Goal: Find contact information: Find contact information

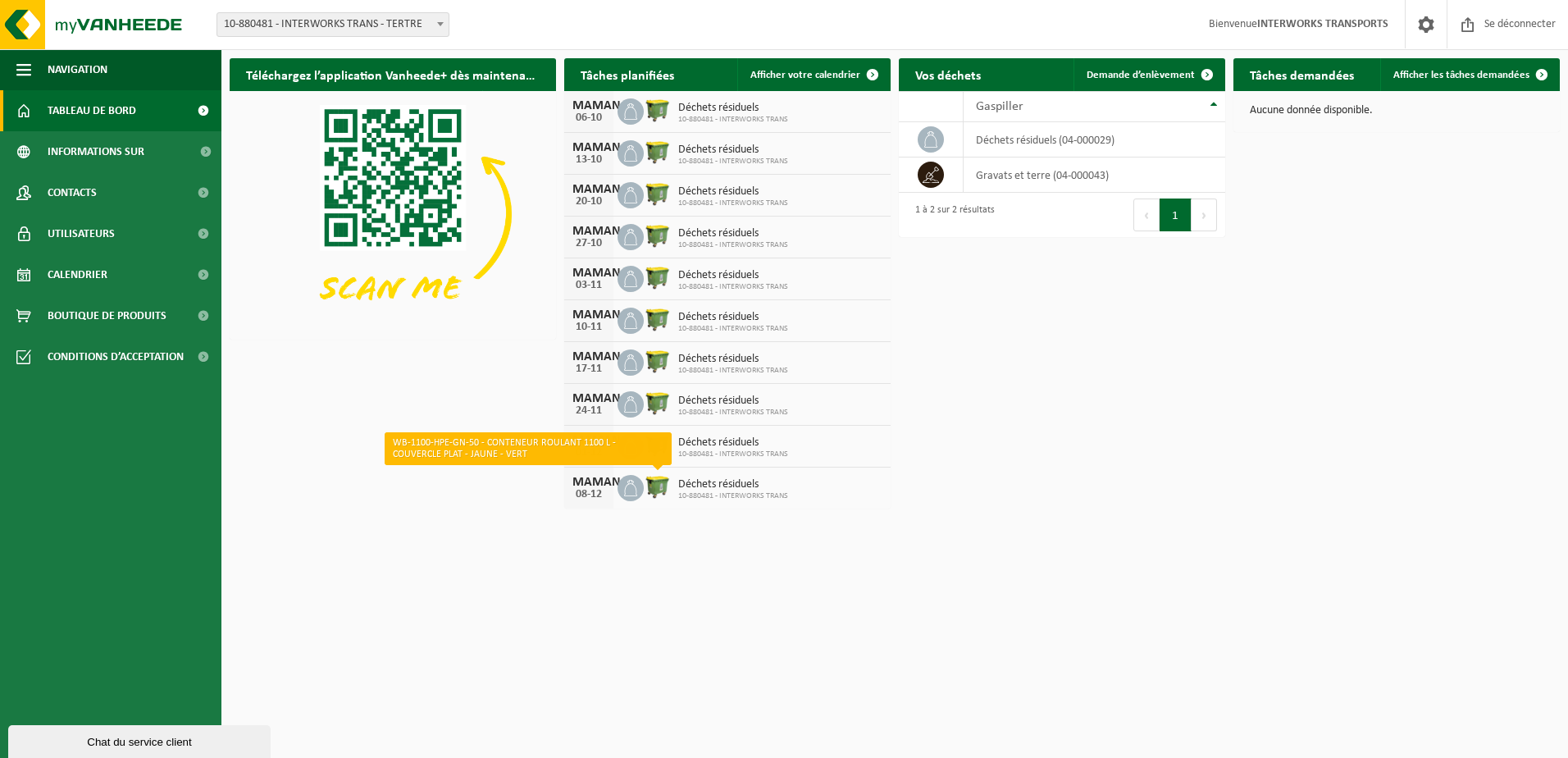
click at [657, 489] on img at bounding box center [657, 486] width 28 height 28
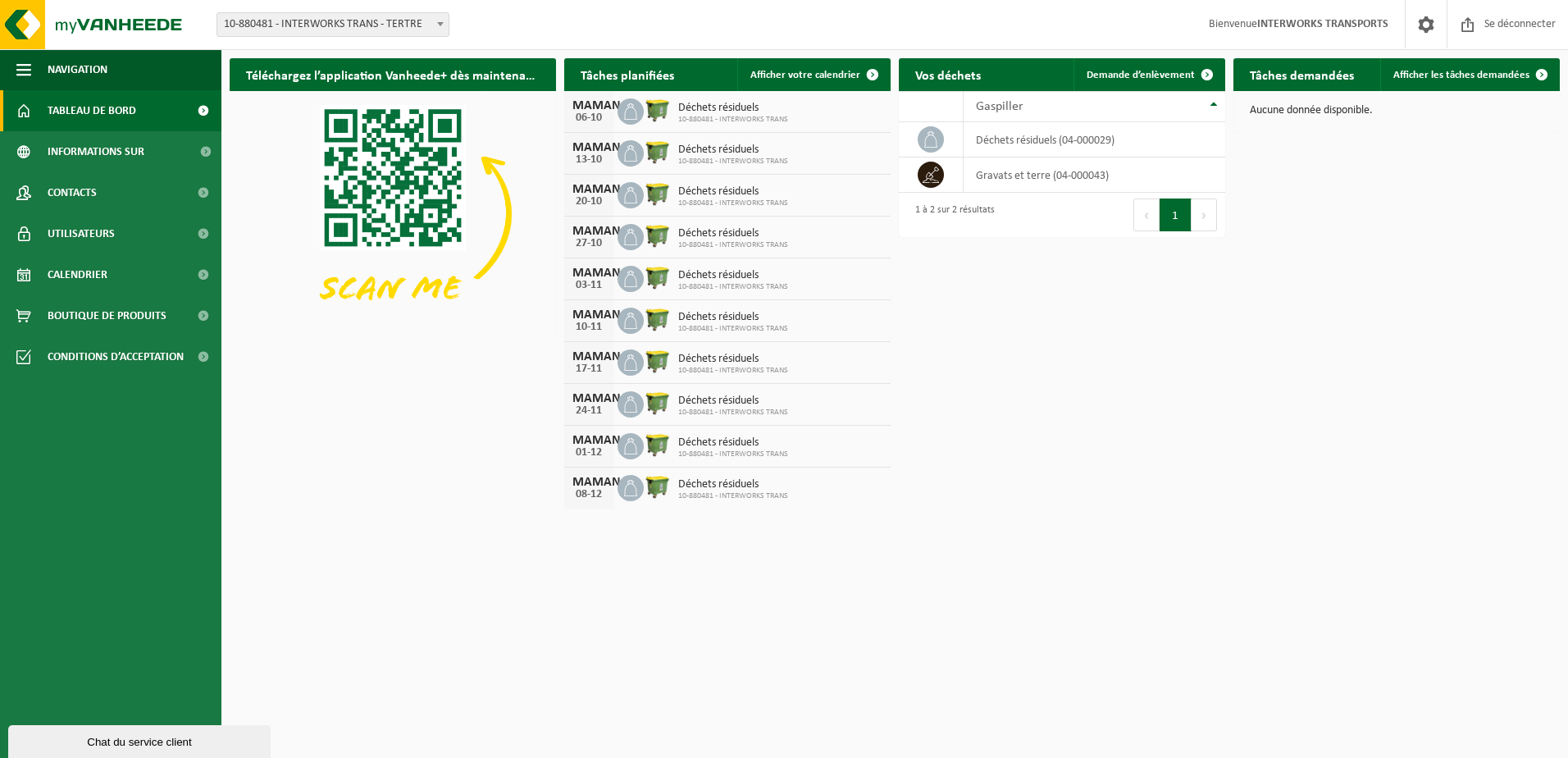
click at [632, 491] on icon at bounding box center [631, 488] width 17 height 17
click at [833, 72] on span "Afficher votre calendrier" at bounding box center [805, 75] width 110 height 11
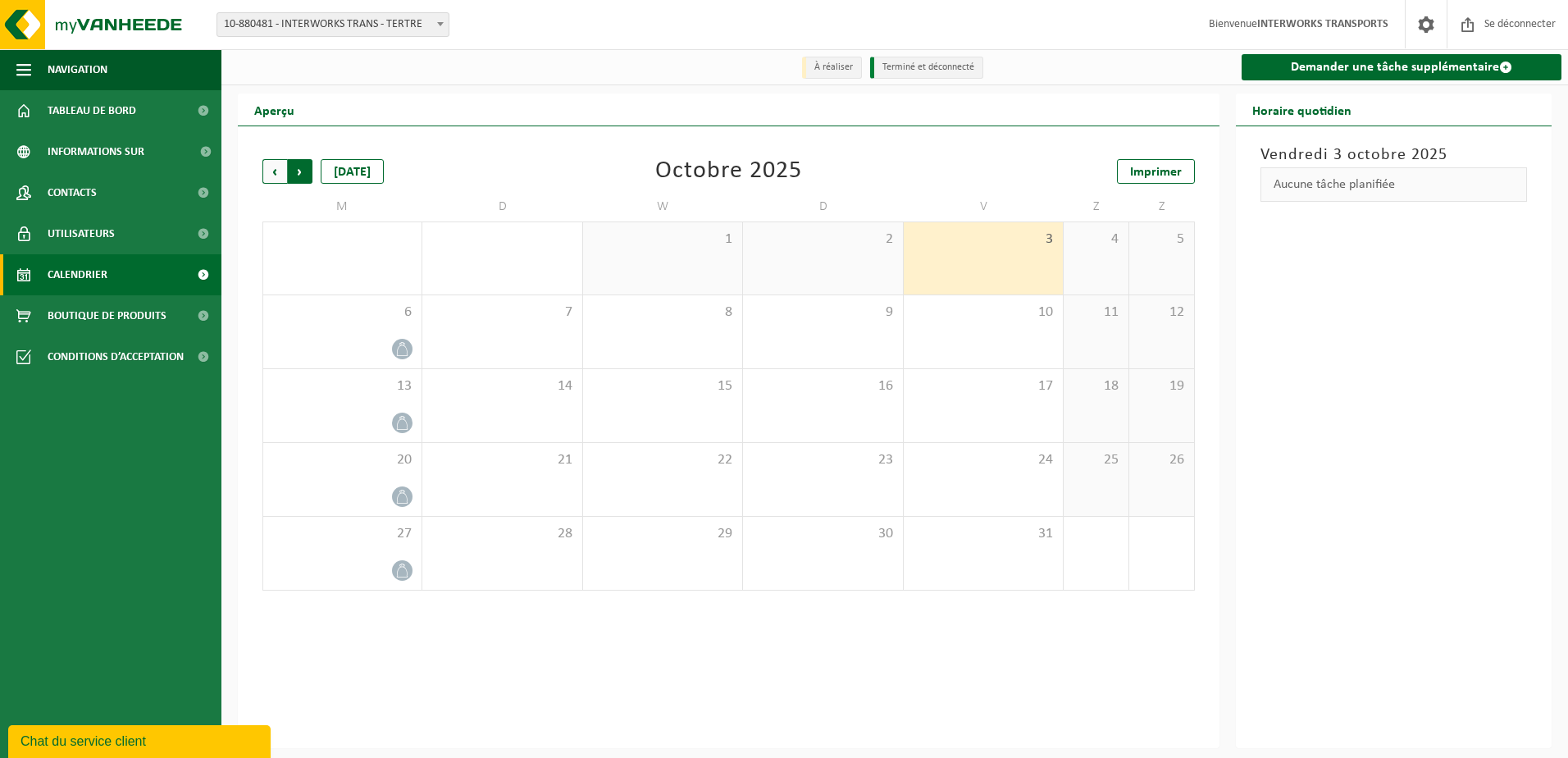
click at [275, 175] on span "Précédent" at bounding box center [275, 171] width 25 height 25
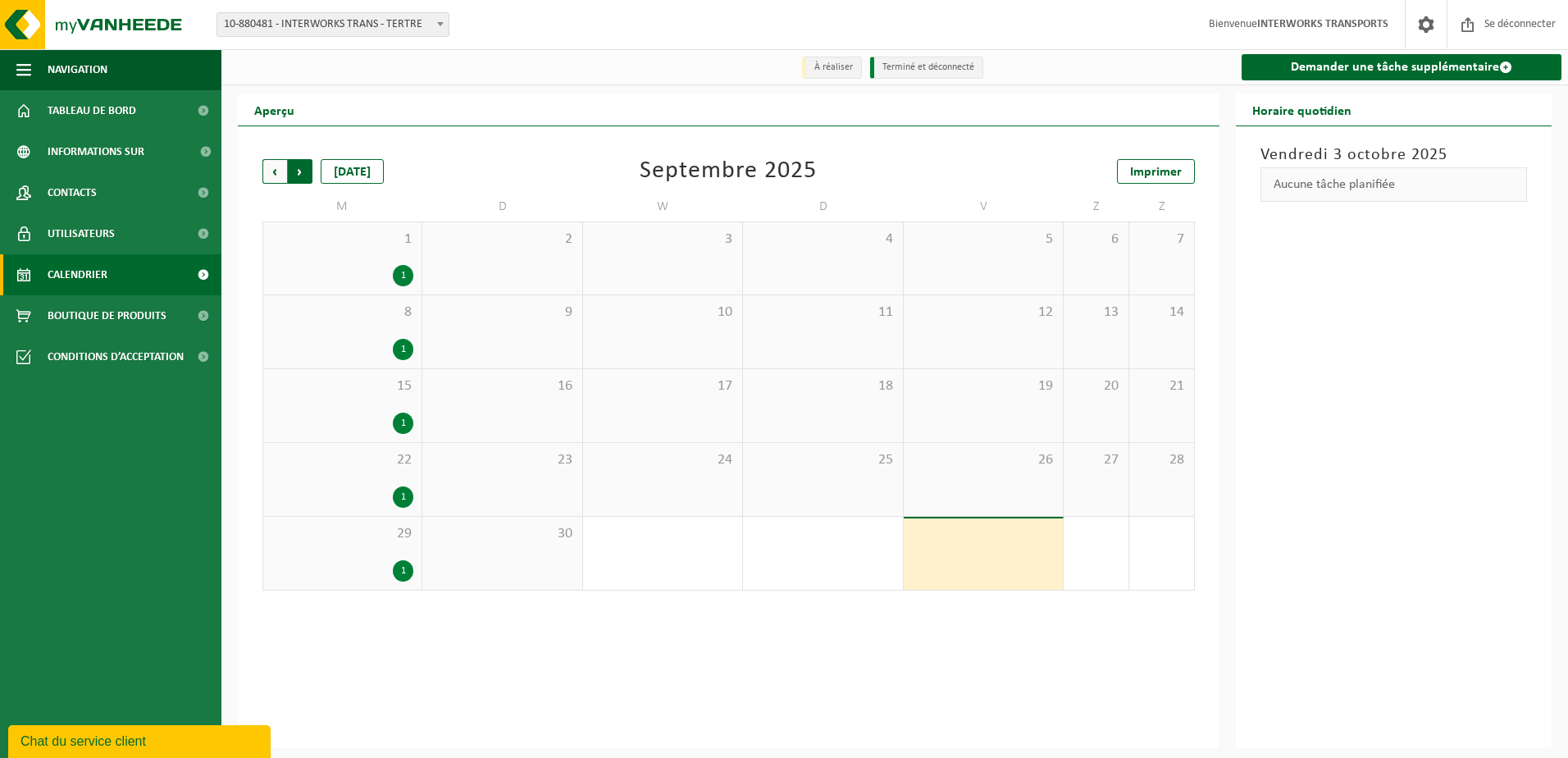
click at [275, 174] on span "Précédent" at bounding box center [275, 171] width 25 height 25
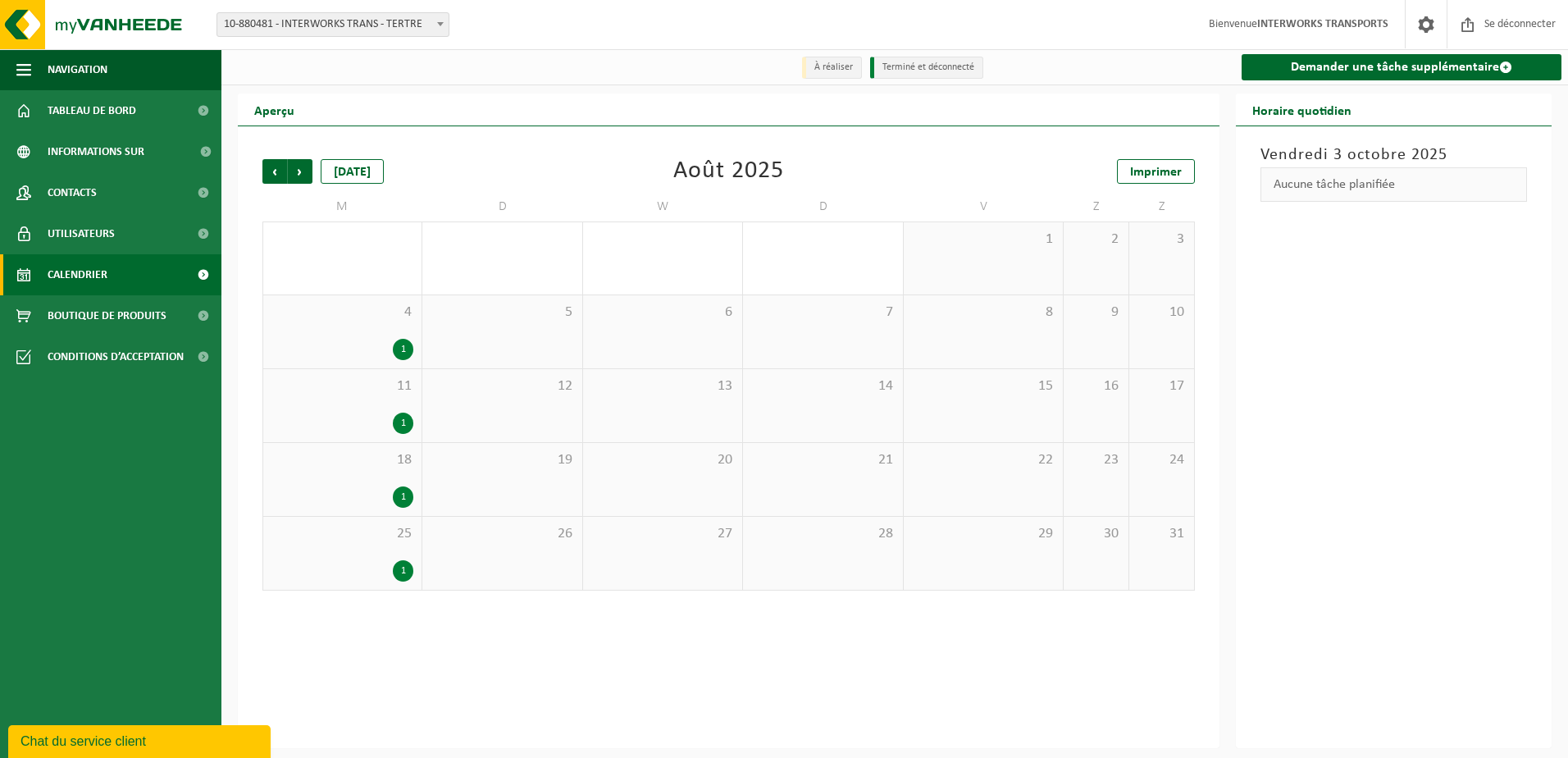
click at [275, 174] on span "Précédent" at bounding box center [275, 171] width 25 height 25
click at [565, 499] on div "1" at bounding box center [564, 497] width 21 height 22
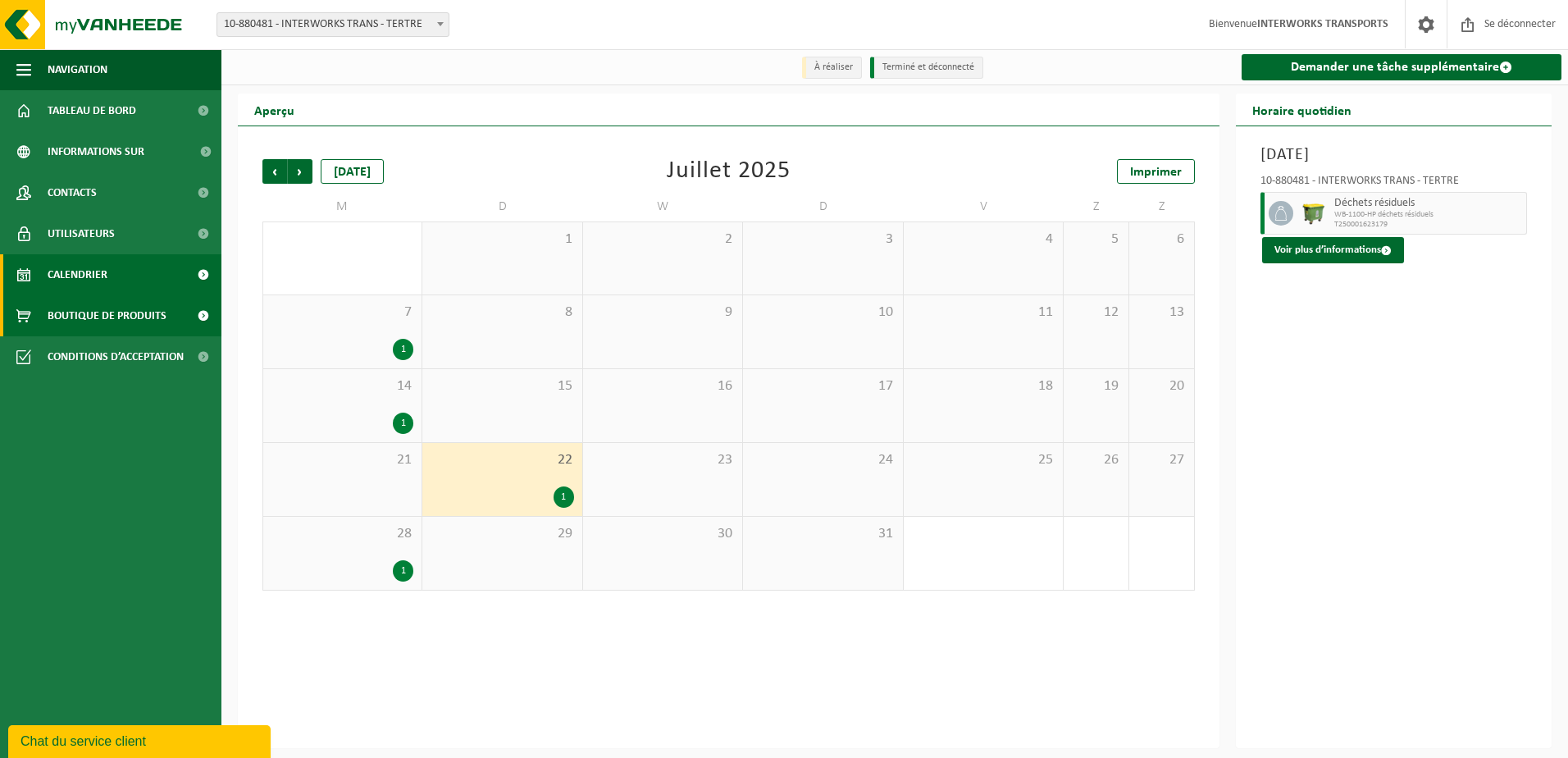
click at [85, 311] on span "Boutique de produits" at bounding box center [107, 316] width 119 height 41
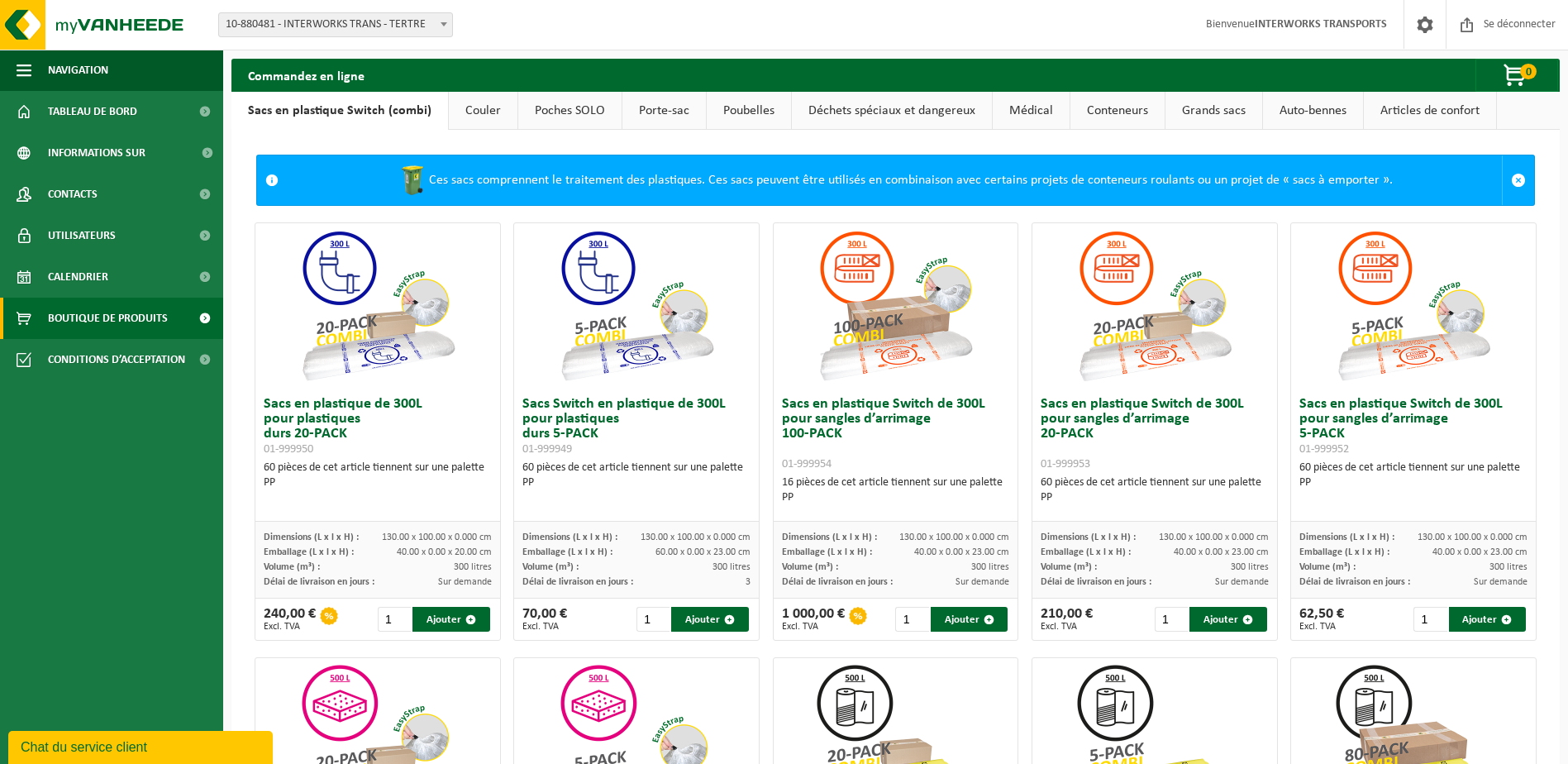
click at [1359, 26] on strong "INTERWORKS TRANSPORTS" at bounding box center [1320, 24] width 132 height 13
click at [1417, 27] on span at bounding box center [1425, 24] width 25 height 48
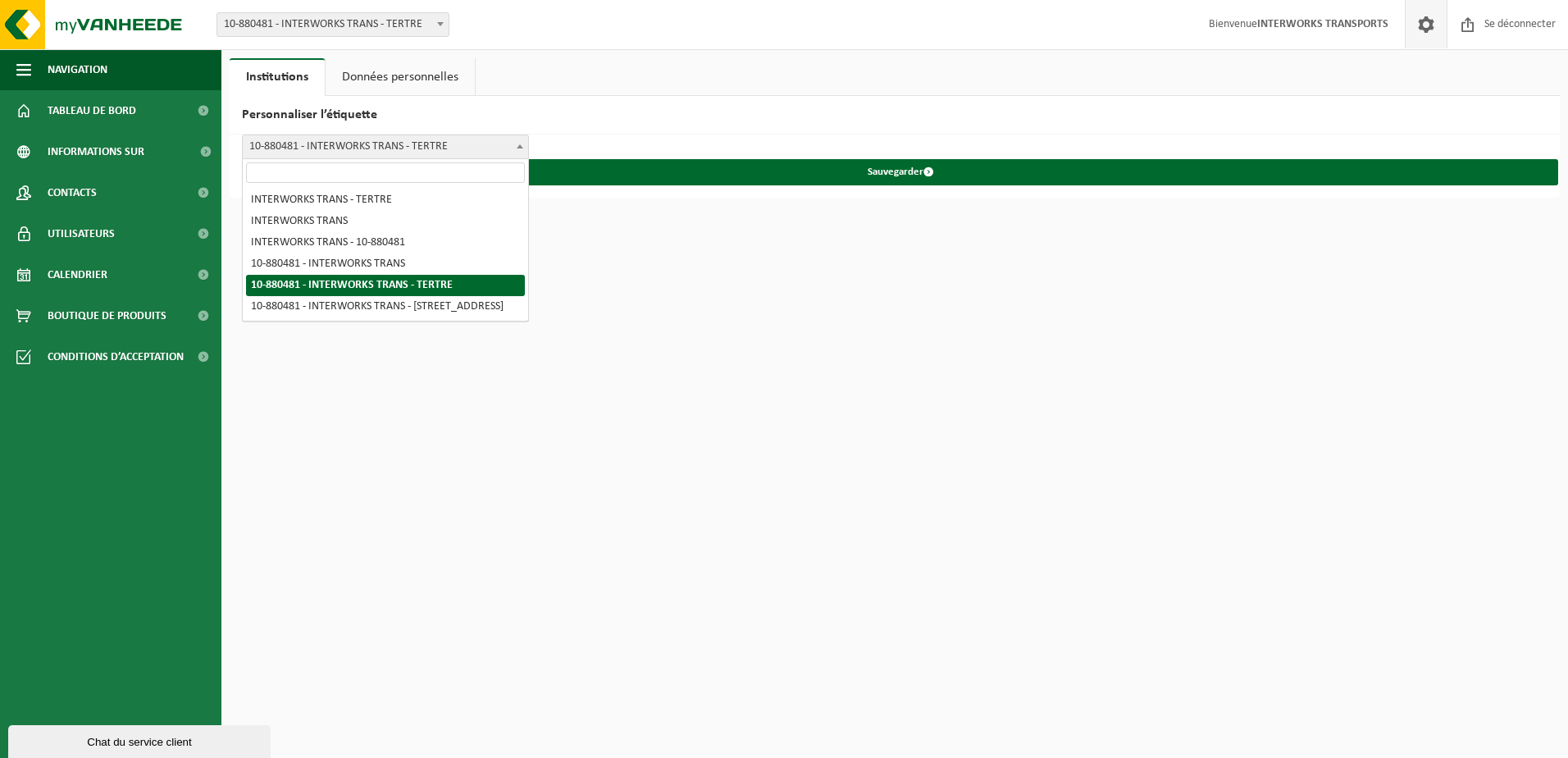
click at [522, 142] on span at bounding box center [520, 146] width 17 height 22
drag, startPoint x: 517, startPoint y: 403, endPoint x: 621, endPoint y: 426, distance: 106.5
click at [517, 403] on html "Vestiging: 10-880481 - INTERWORKS TRANS - TERTRE 10-880481 - INTERWORKS TRANS -…" at bounding box center [784, 379] width 1568 height 758
click at [902, 274] on html "Vestiging: 10-880481 - INTERWORKS TRANS - TERTRE 10-880481 - INTERWORKS TRANS -…" at bounding box center [784, 379] width 1568 height 758
click at [389, 73] on link "Données personnelles" at bounding box center [400, 77] width 149 height 38
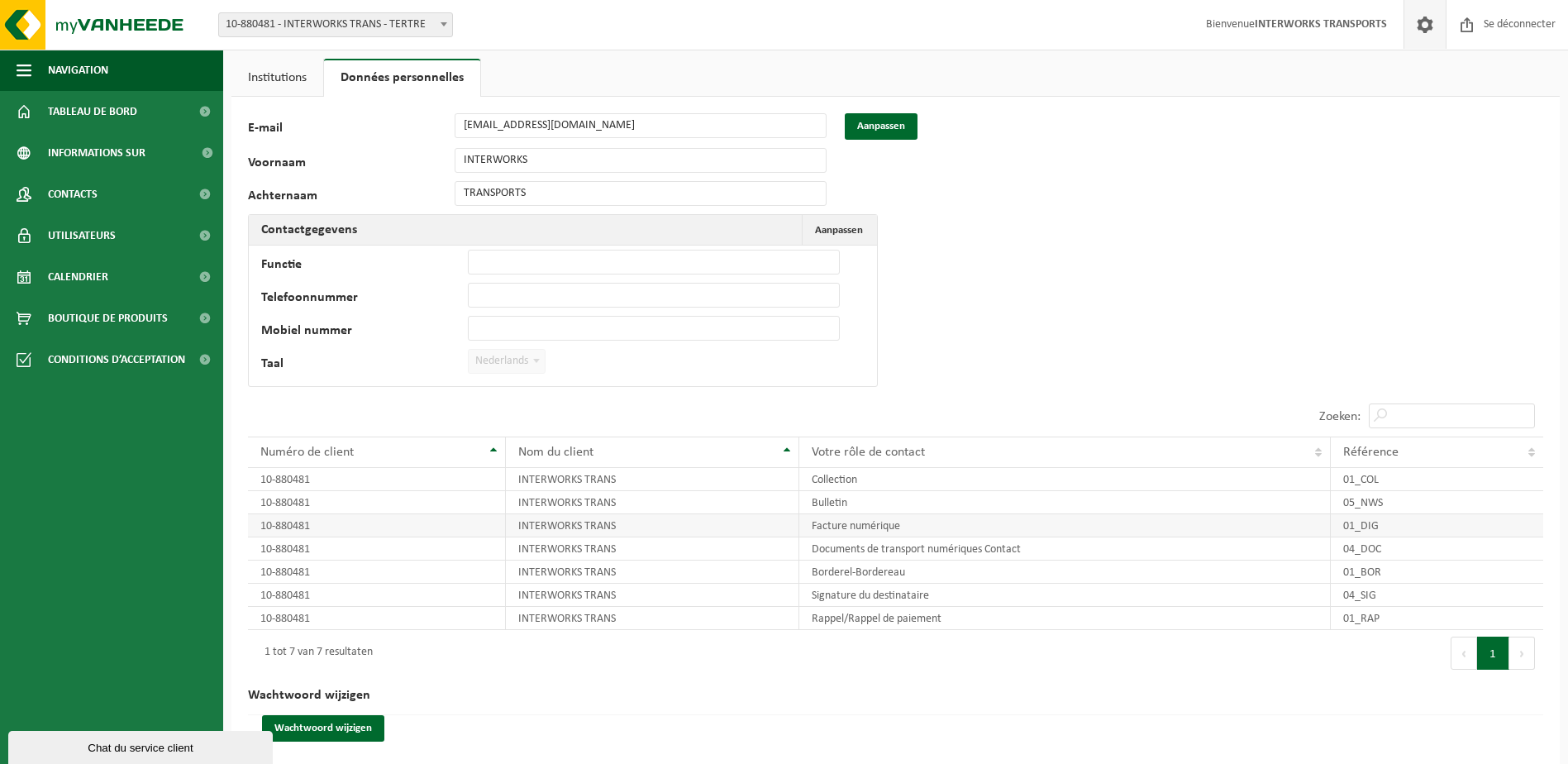
click at [606, 524] on td "INTERWORKS TRANS" at bounding box center [653, 526] width 295 height 23
click at [830, 521] on td "Facture numérique" at bounding box center [1065, 526] width 532 height 23
click at [1364, 523] on td "01_DIG" at bounding box center [1437, 526] width 213 height 23
click at [283, 525] on td "10-880481" at bounding box center [376, 526] width 258 height 23
click at [85, 358] on span "Conditions d’acceptation" at bounding box center [116, 360] width 137 height 42
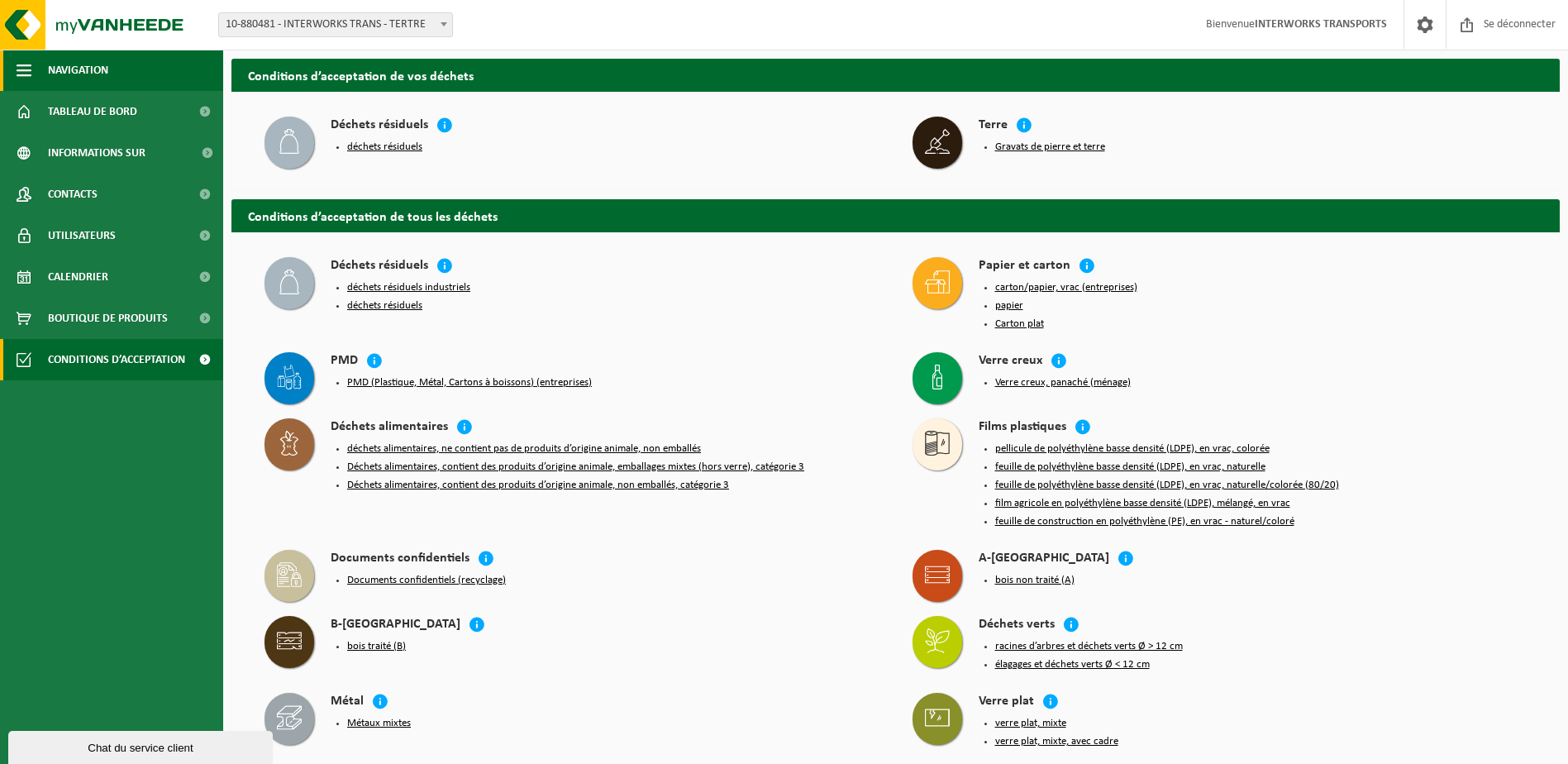
click at [76, 64] on span "Navigation" at bounding box center [78, 70] width 60 height 42
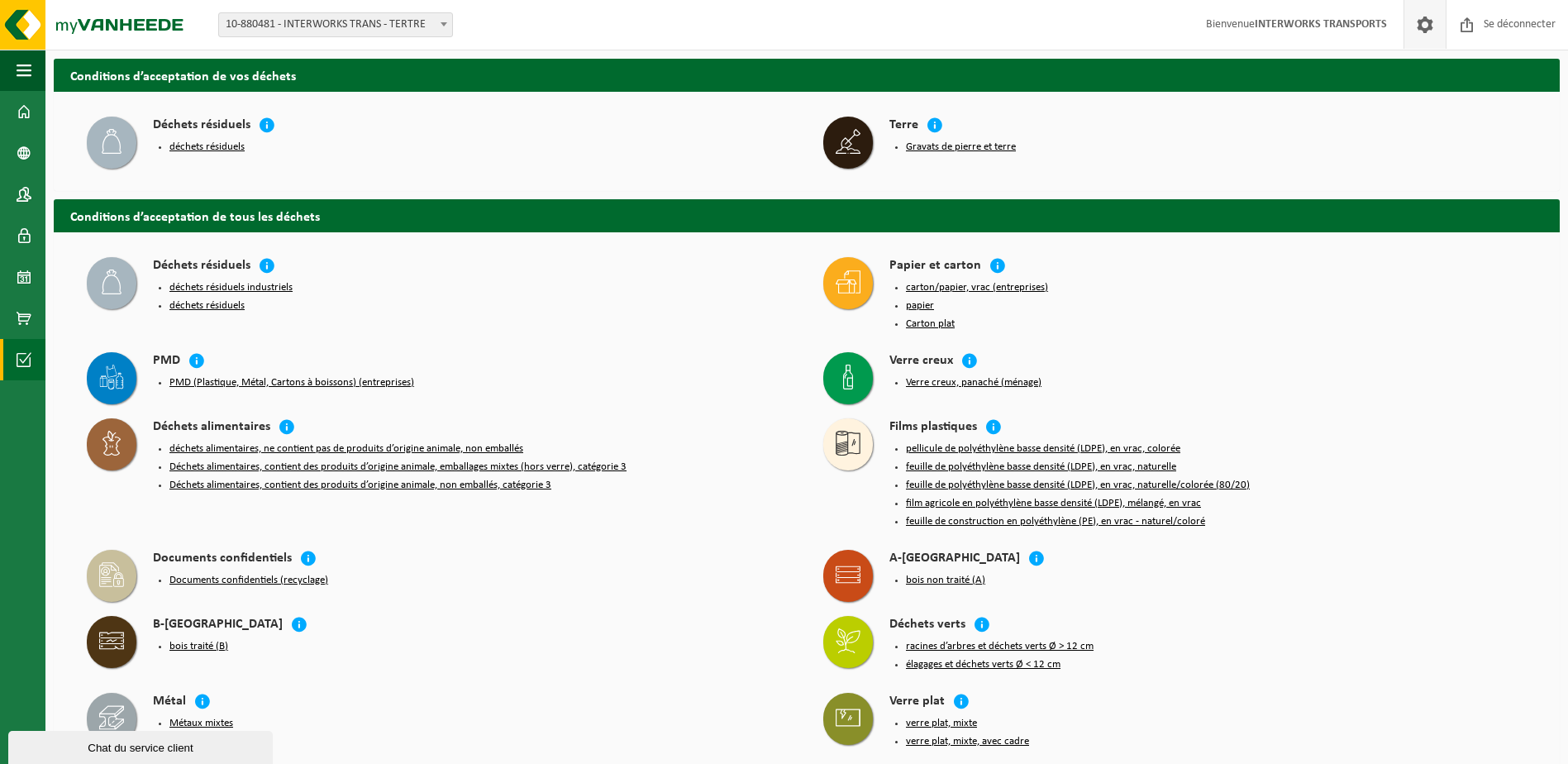
click at [1416, 25] on span at bounding box center [1425, 24] width 25 height 48
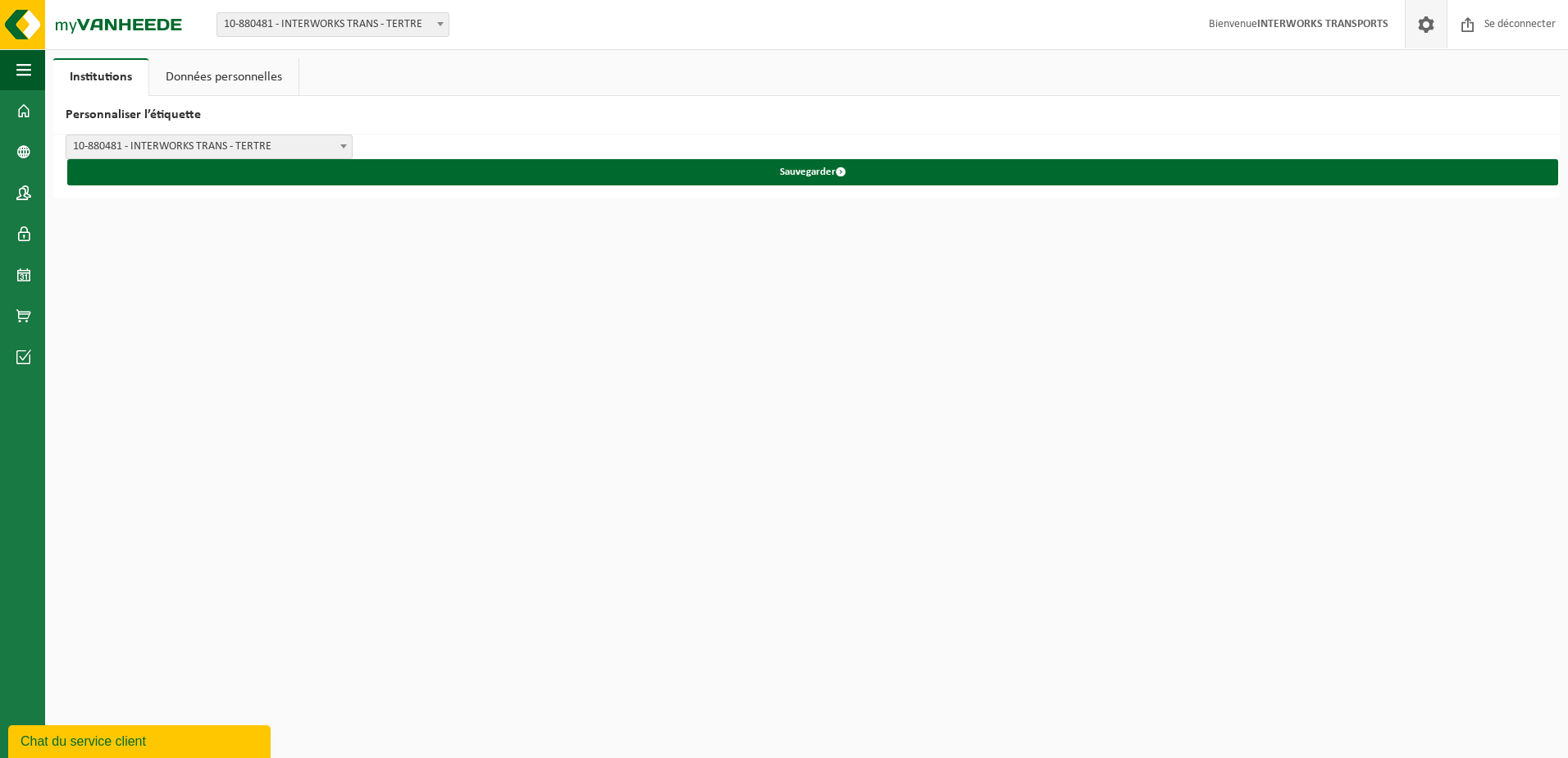
click at [232, 74] on link "Données personnelles" at bounding box center [224, 77] width 149 height 38
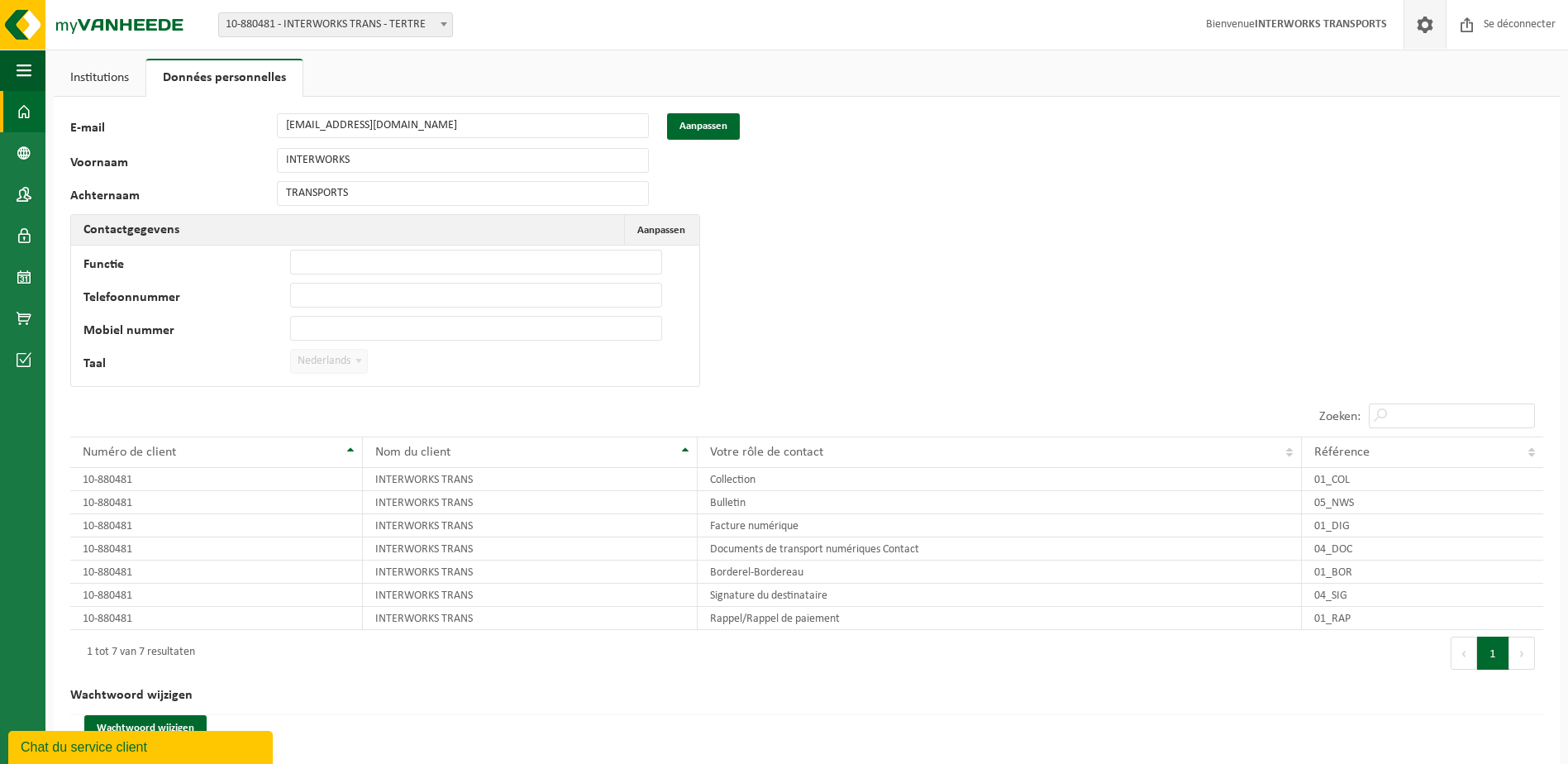
click at [20, 108] on span at bounding box center [24, 112] width 15 height 42
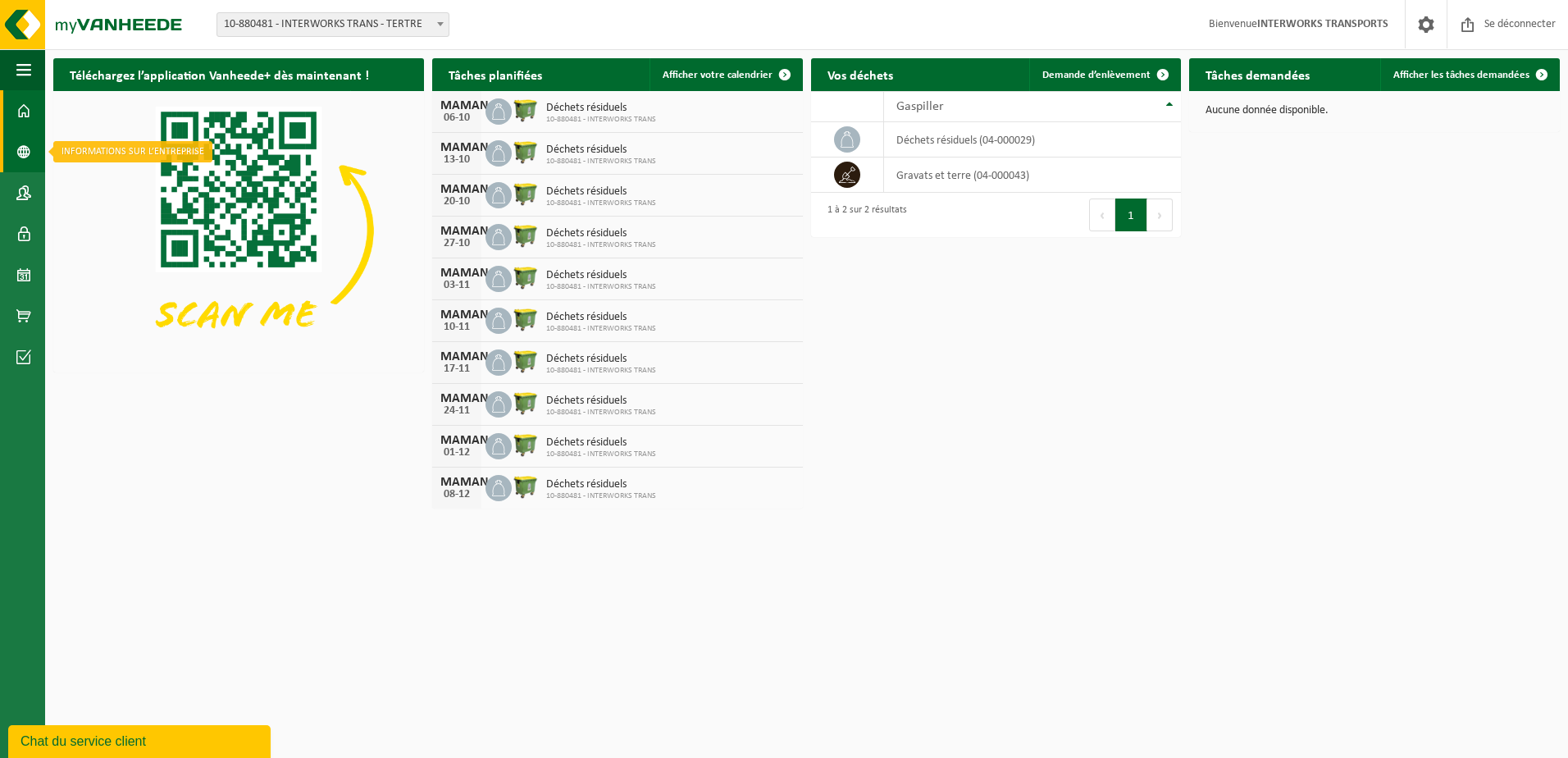
click at [26, 149] on span at bounding box center [24, 152] width 15 height 41
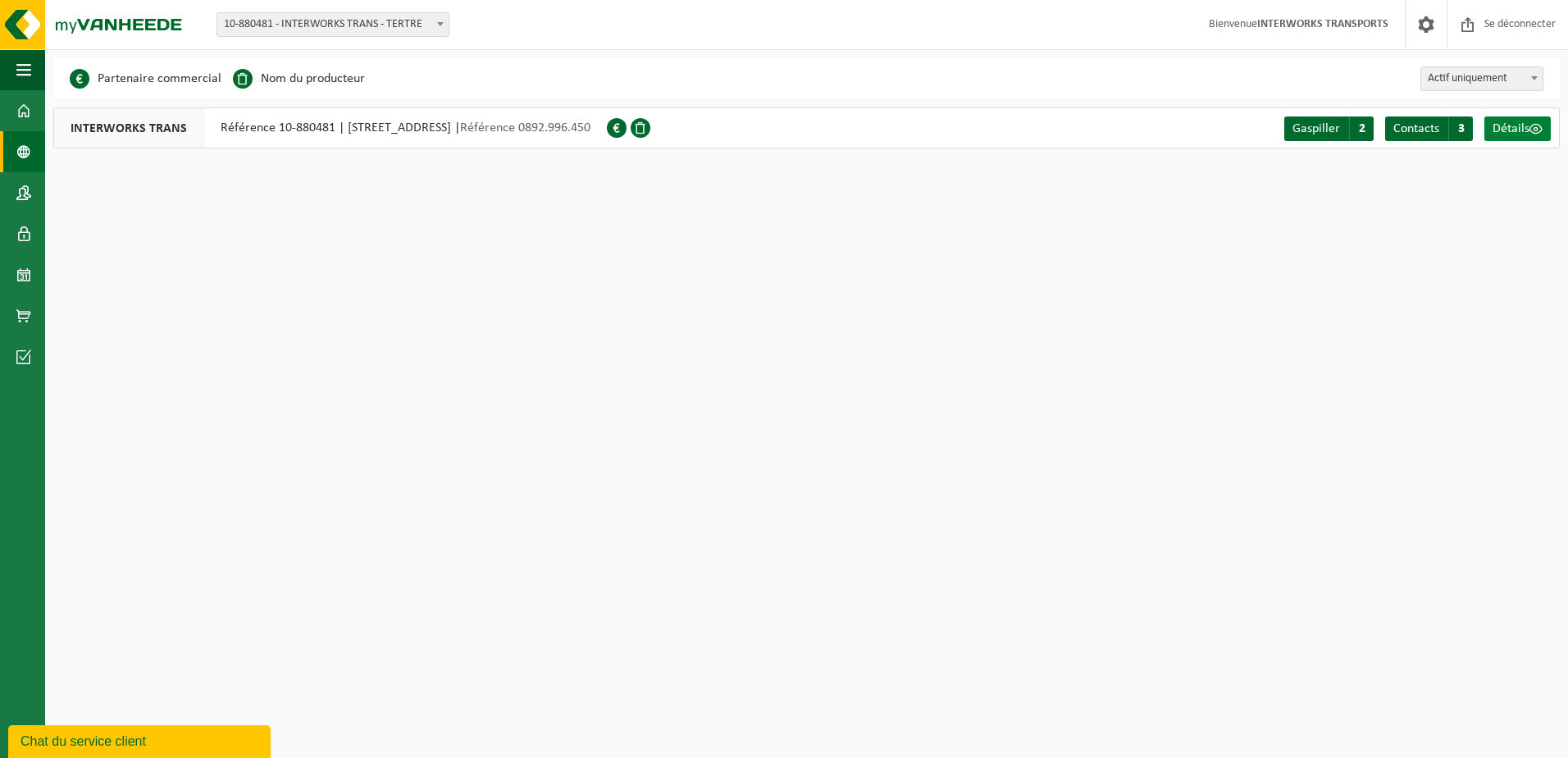
click at [1527, 127] on span "Détails" at bounding box center [1511, 129] width 37 height 13
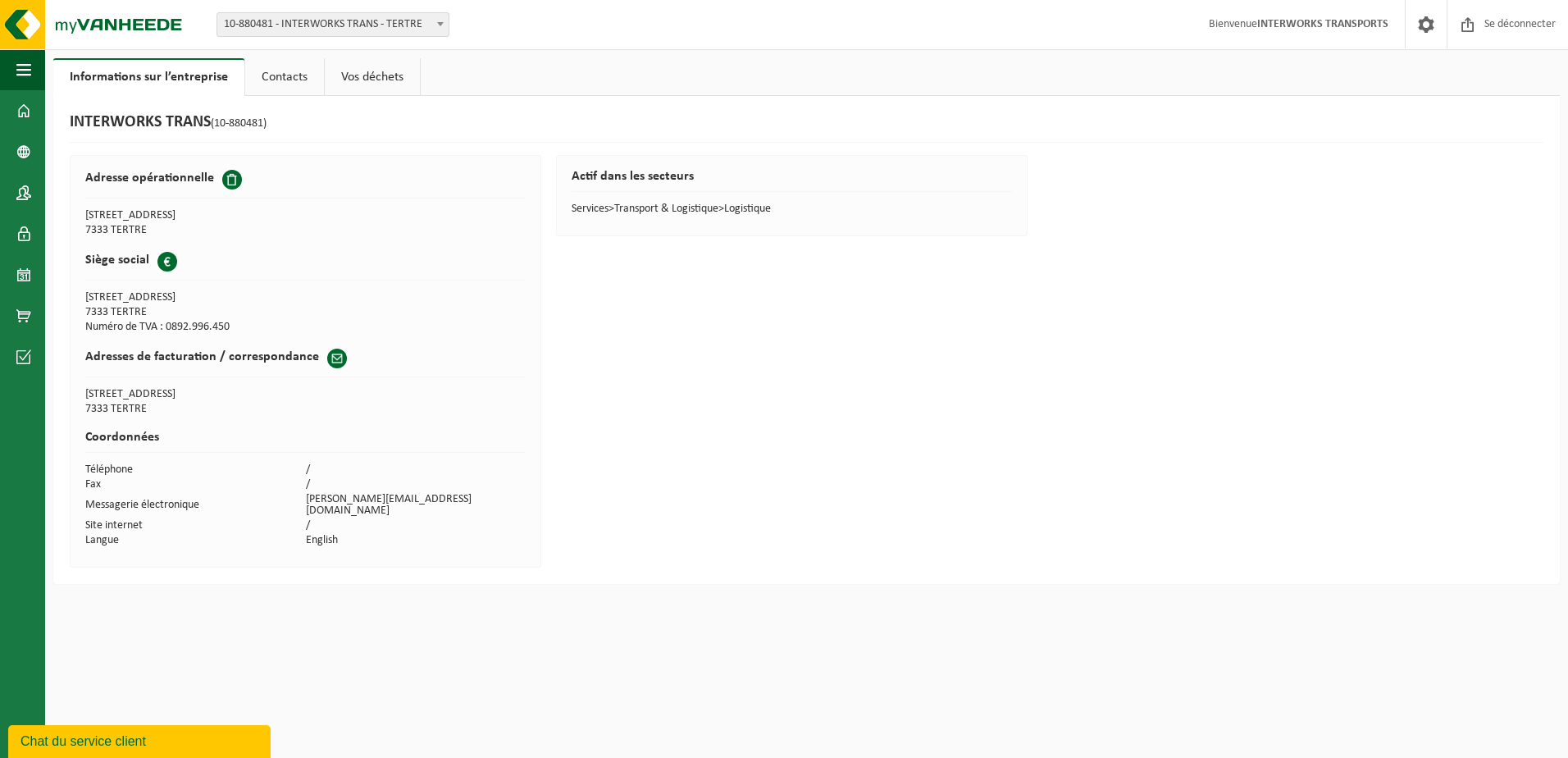
click at [328, 357] on span at bounding box center [337, 359] width 20 height 20
click at [352, 500] on td "[PERSON_NAME][EMAIL_ADDRESS][DOMAIN_NAME]" at bounding box center [416, 505] width 220 height 27
click at [232, 176] on span at bounding box center [232, 180] width 20 height 20
click at [329, 358] on span at bounding box center [337, 359] width 20 height 20
click at [296, 75] on link "Contacts" at bounding box center [284, 77] width 79 height 38
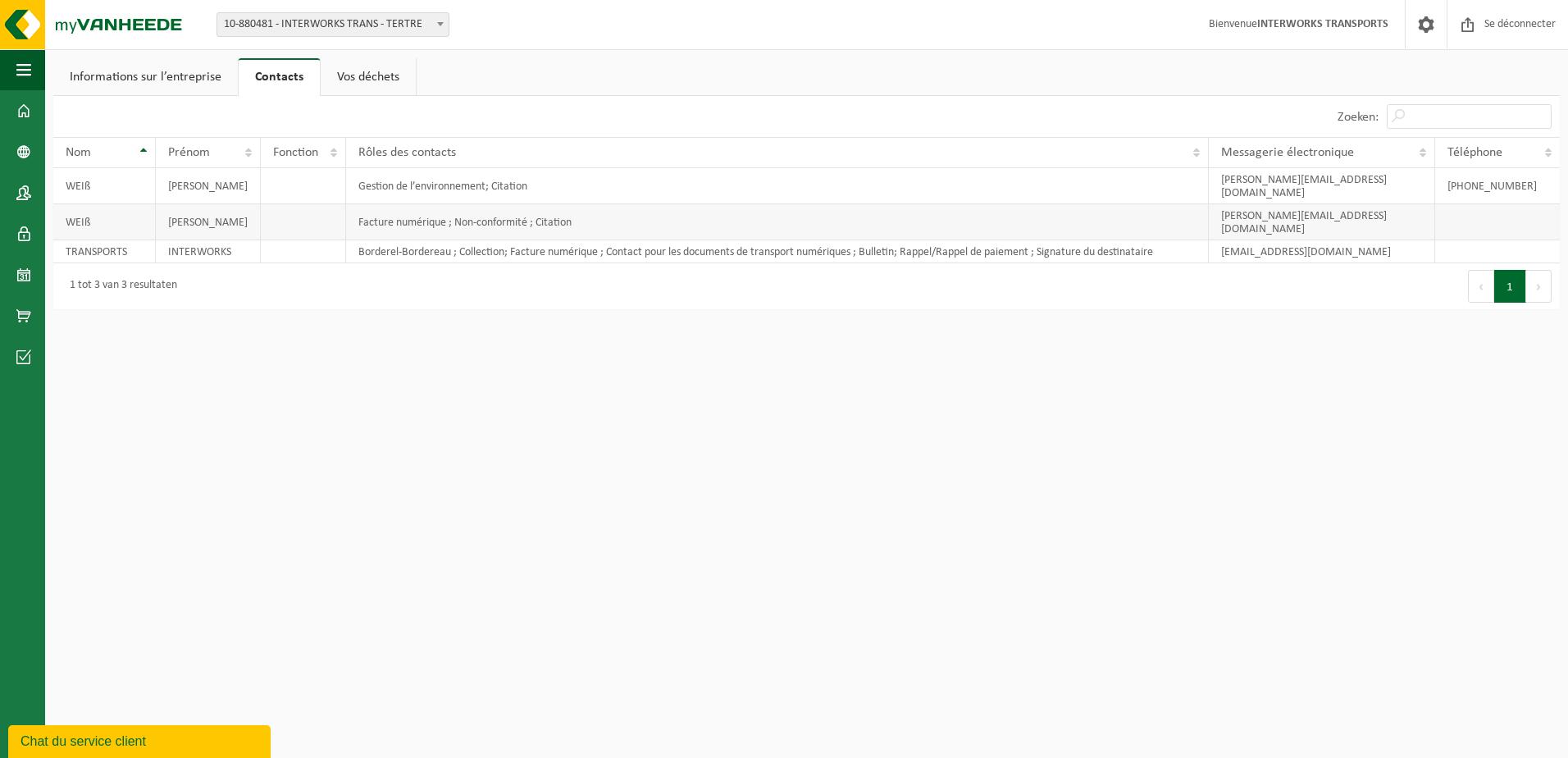
click at [1320, 205] on td "[PERSON_NAME][EMAIL_ADDRESS][DOMAIN_NAME]" at bounding box center [1321, 223] width 226 height 36
click at [365, 80] on link "Vos déchets" at bounding box center [368, 77] width 95 height 38
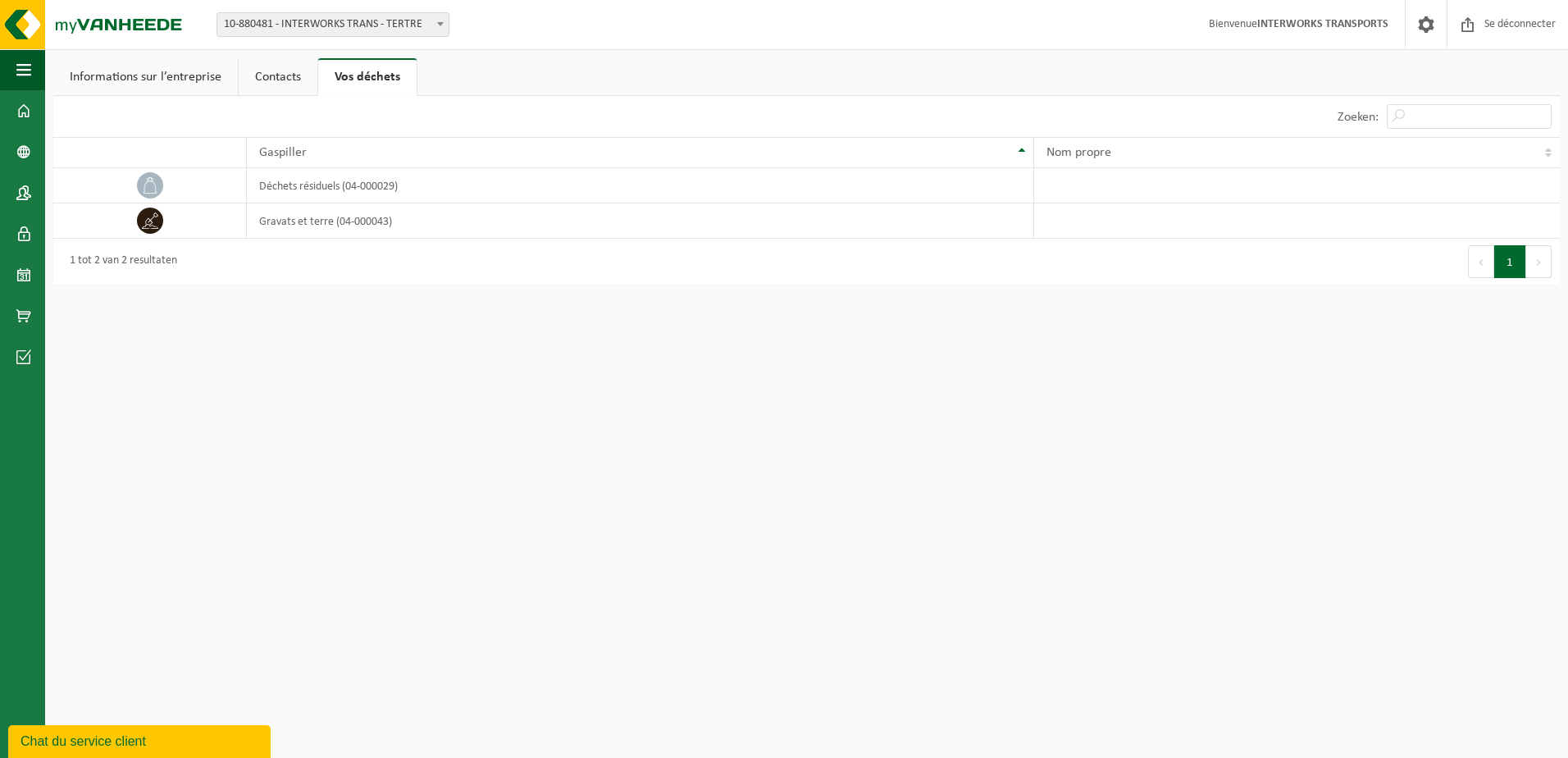
click at [284, 76] on link "Contacts" at bounding box center [277, 77] width 79 height 38
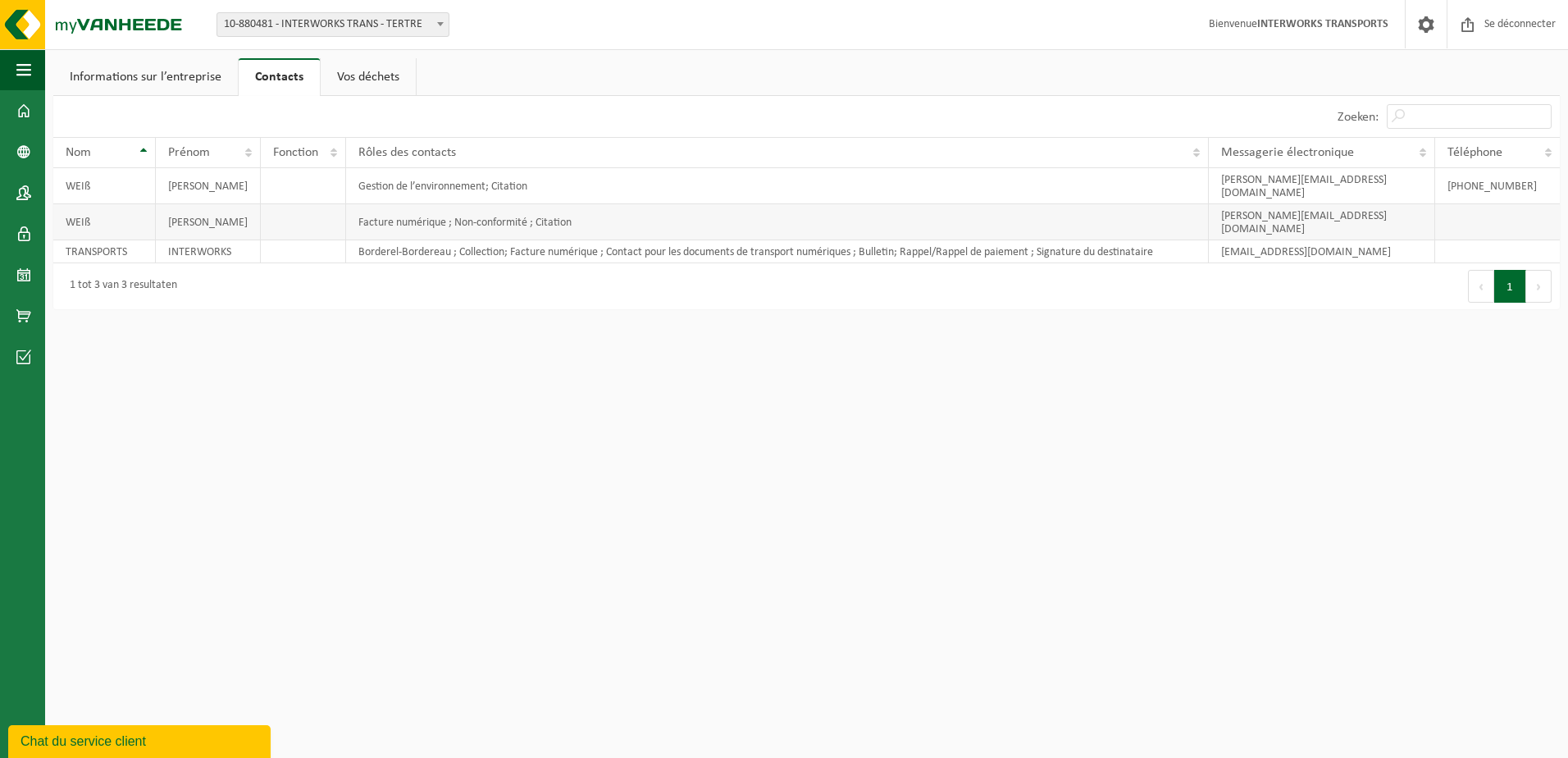
click at [1320, 205] on td "[PERSON_NAME][EMAIL_ADDRESS][DOMAIN_NAME]" at bounding box center [1321, 223] width 226 height 36
click at [180, 205] on td "[PERSON_NAME]" at bounding box center [208, 223] width 105 height 36
drag, startPoint x: 180, startPoint y: 205, endPoint x: 108, endPoint y: 197, distance: 72.4
click at [108, 205] on td "WEIß" at bounding box center [104, 223] width 103 height 36
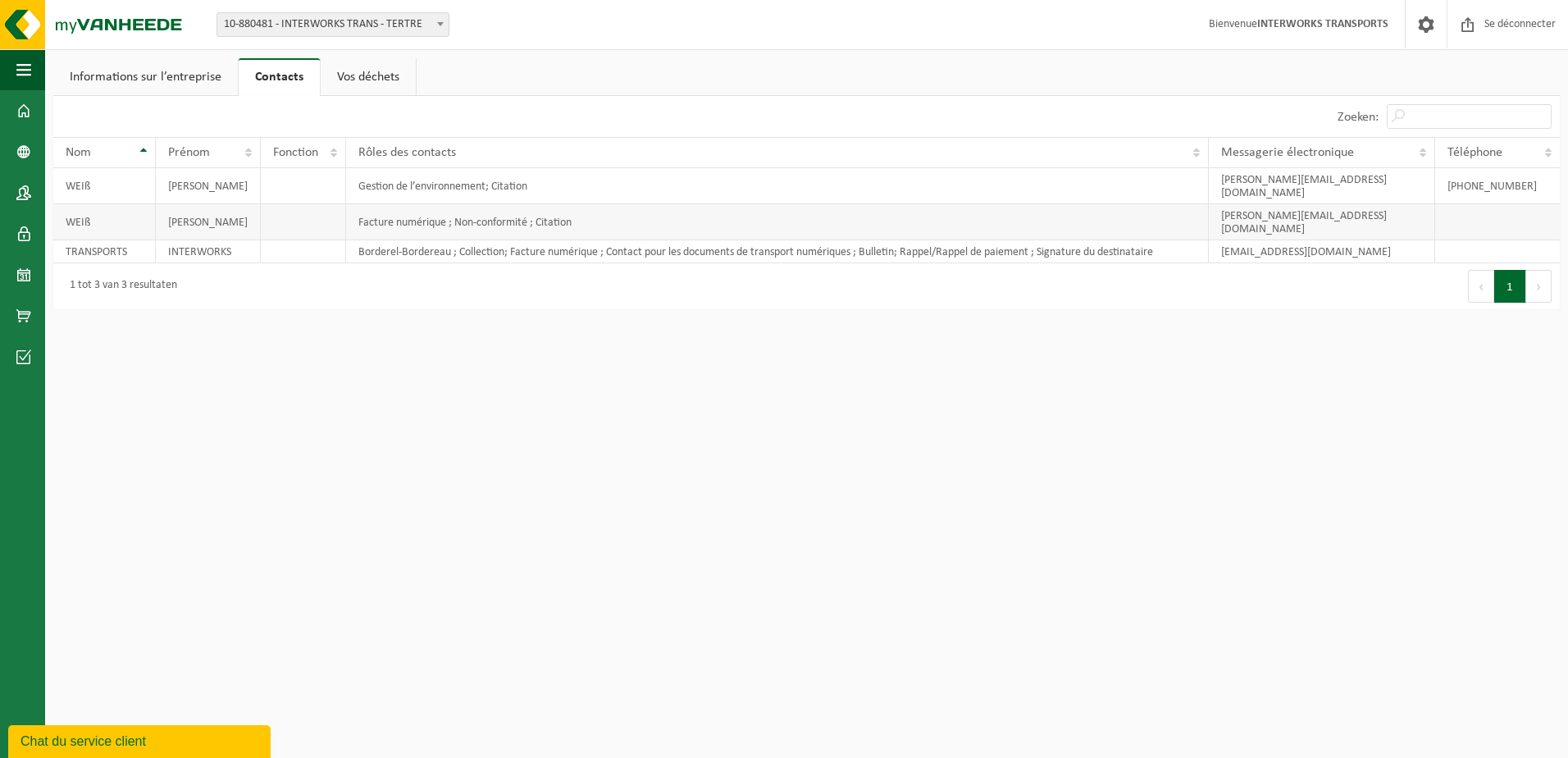
click at [108, 205] on td "WEIß" at bounding box center [104, 223] width 103 height 36
click at [23, 196] on span at bounding box center [24, 193] width 15 height 41
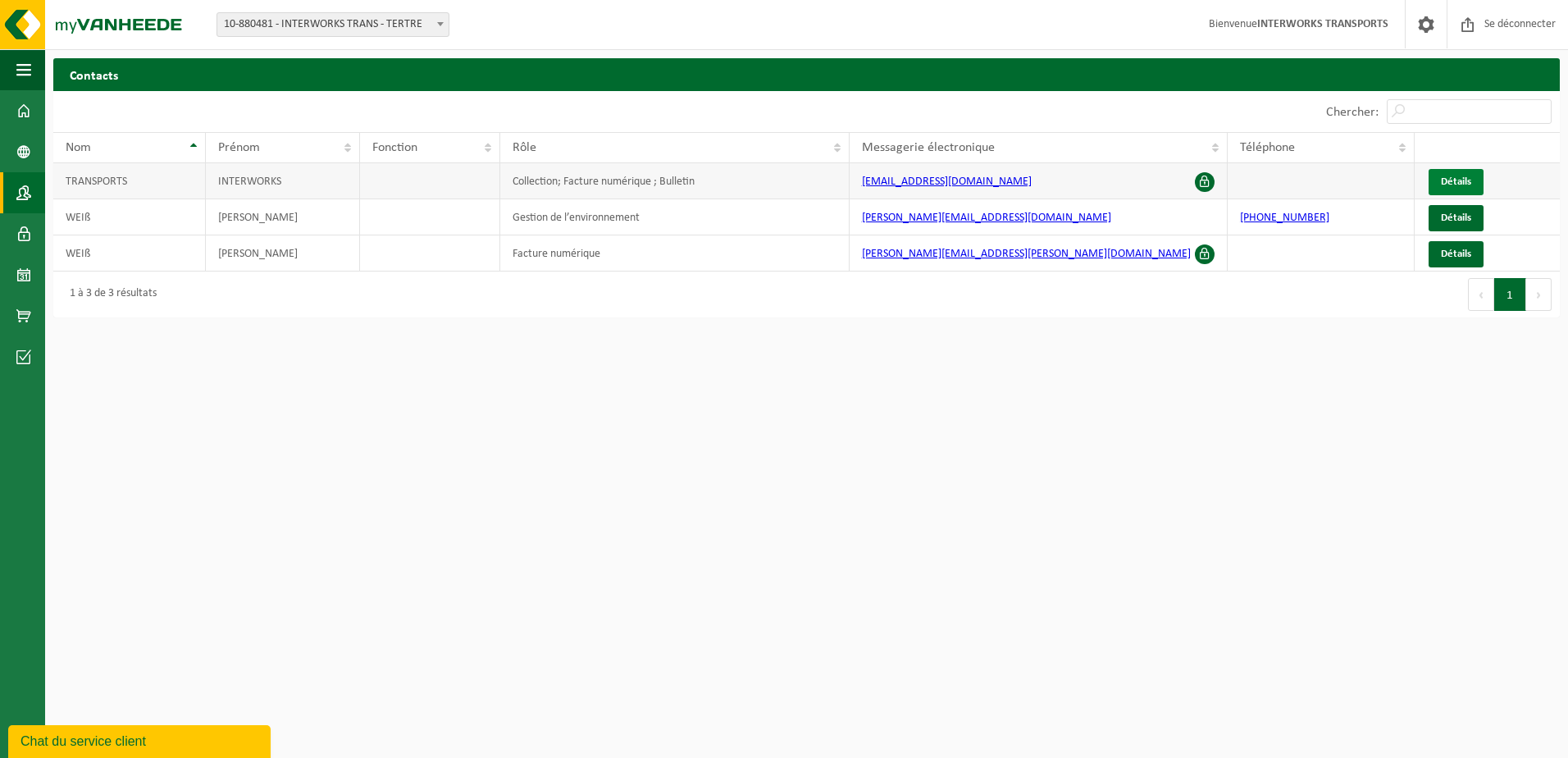
click at [1451, 179] on span "Détails" at bounding box center [1455, 181] width 31 height 11
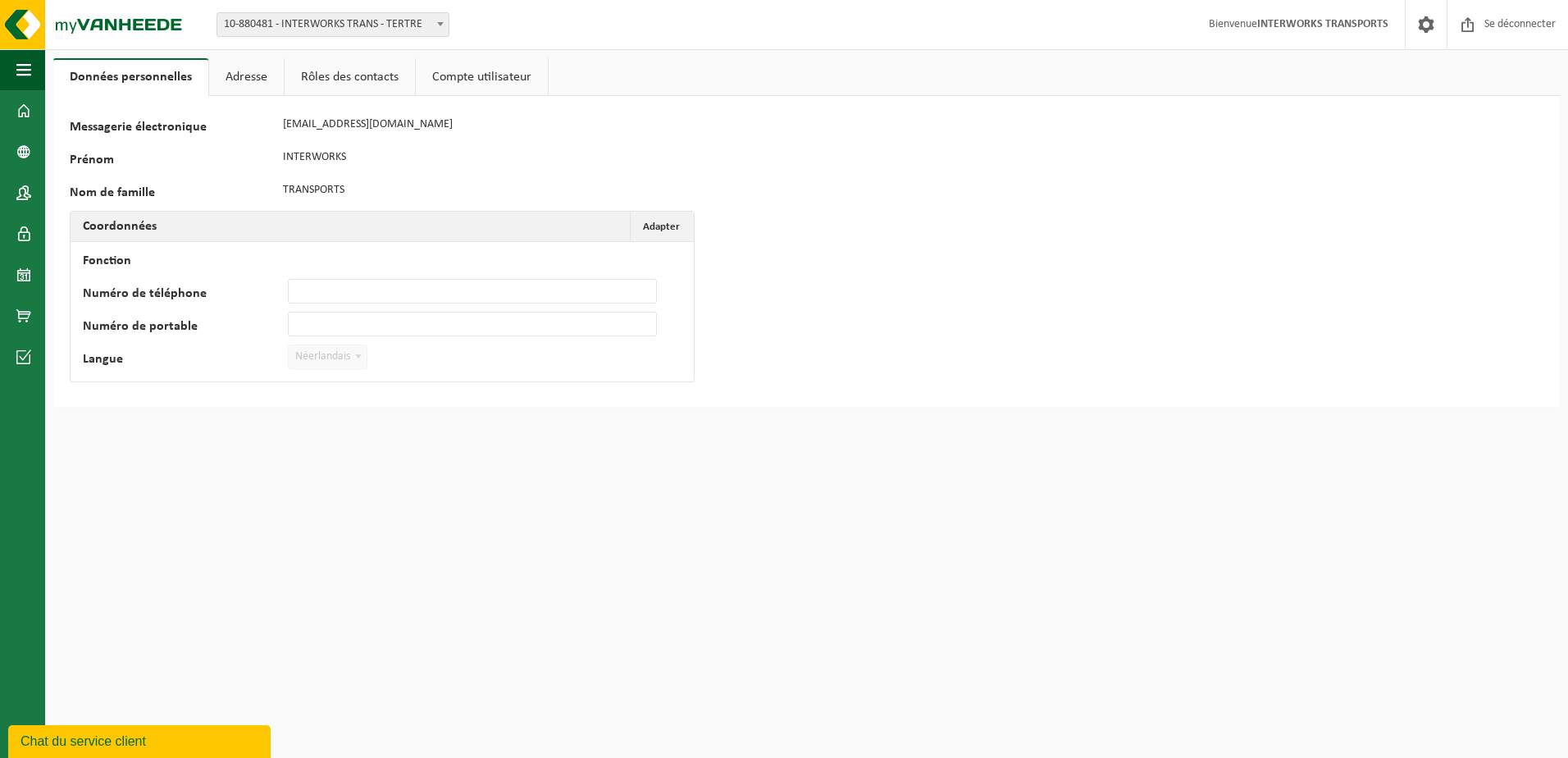
click at [382, 76] on link "Rôles des contacts" at bounding box center [349, 77] width 130 height 38
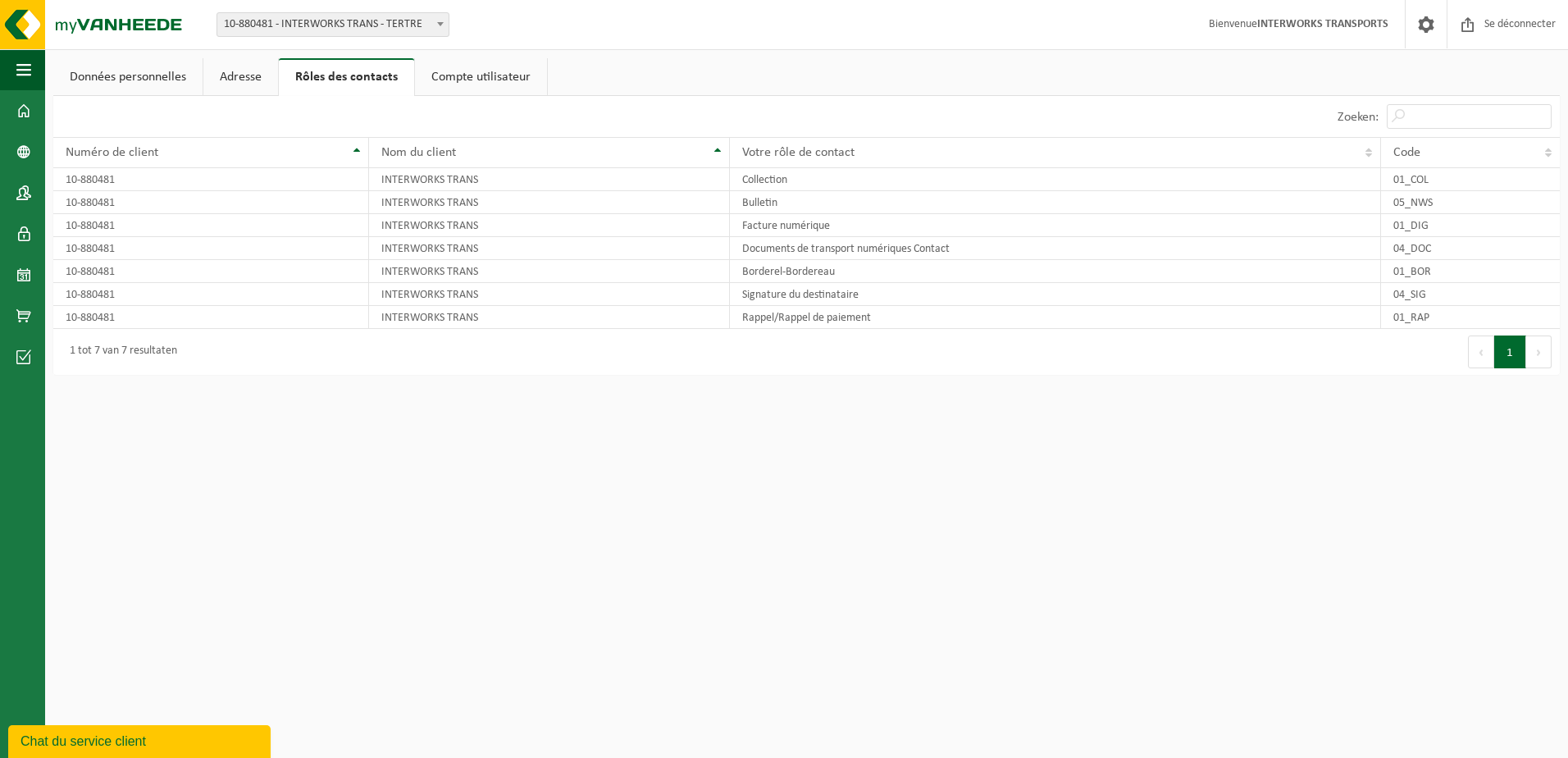
click at [450, 80] on link "Compte utilisateur" at bounding box center [480, 77] width 132 height 38
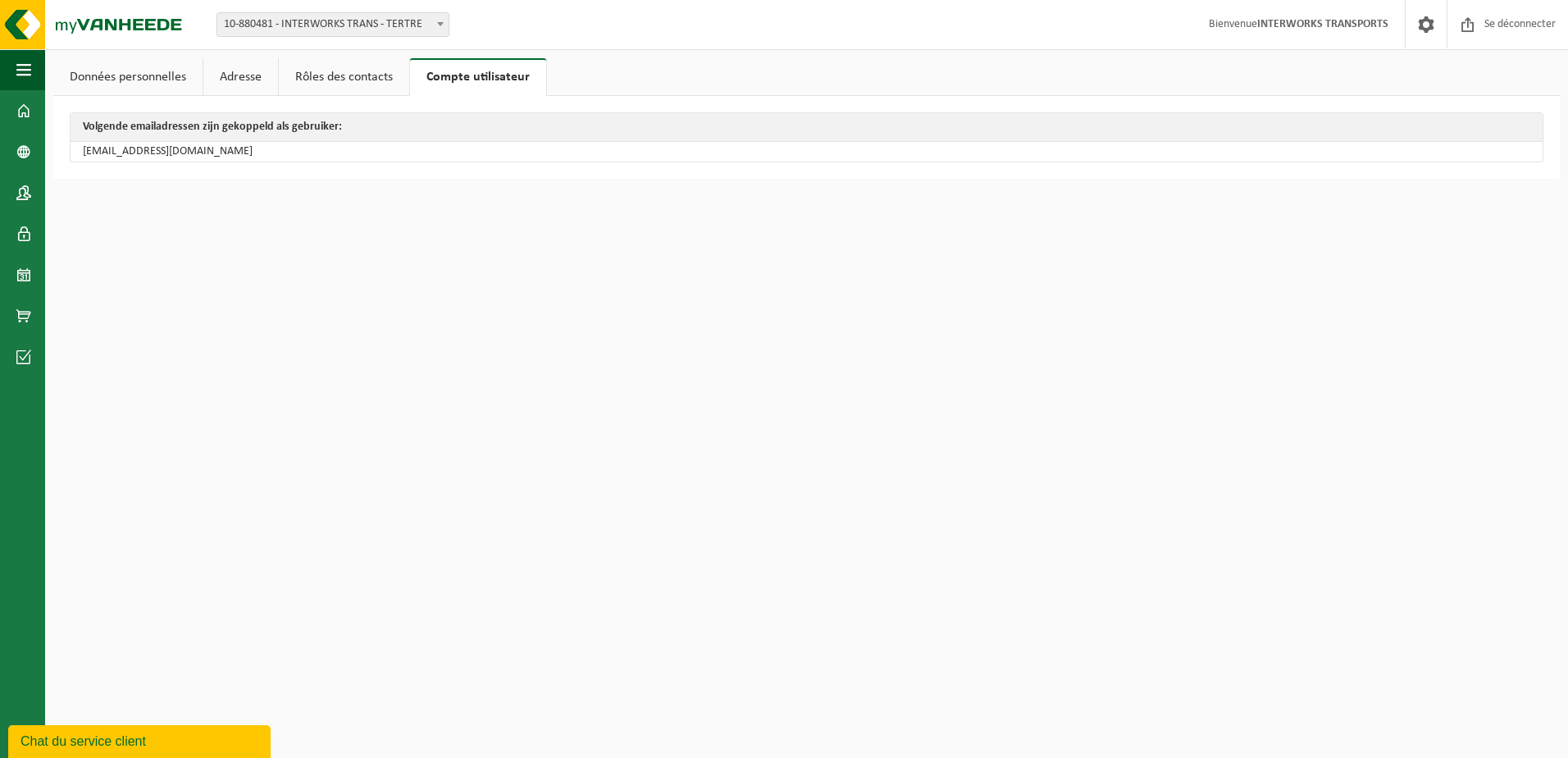
click at [236, 71] on link "Adresse" at bounding box center [241, 77] width 75 height 38
click at [139, 75] on link "Données personnelles" at bounding box center [127, 77] width 149 height 38
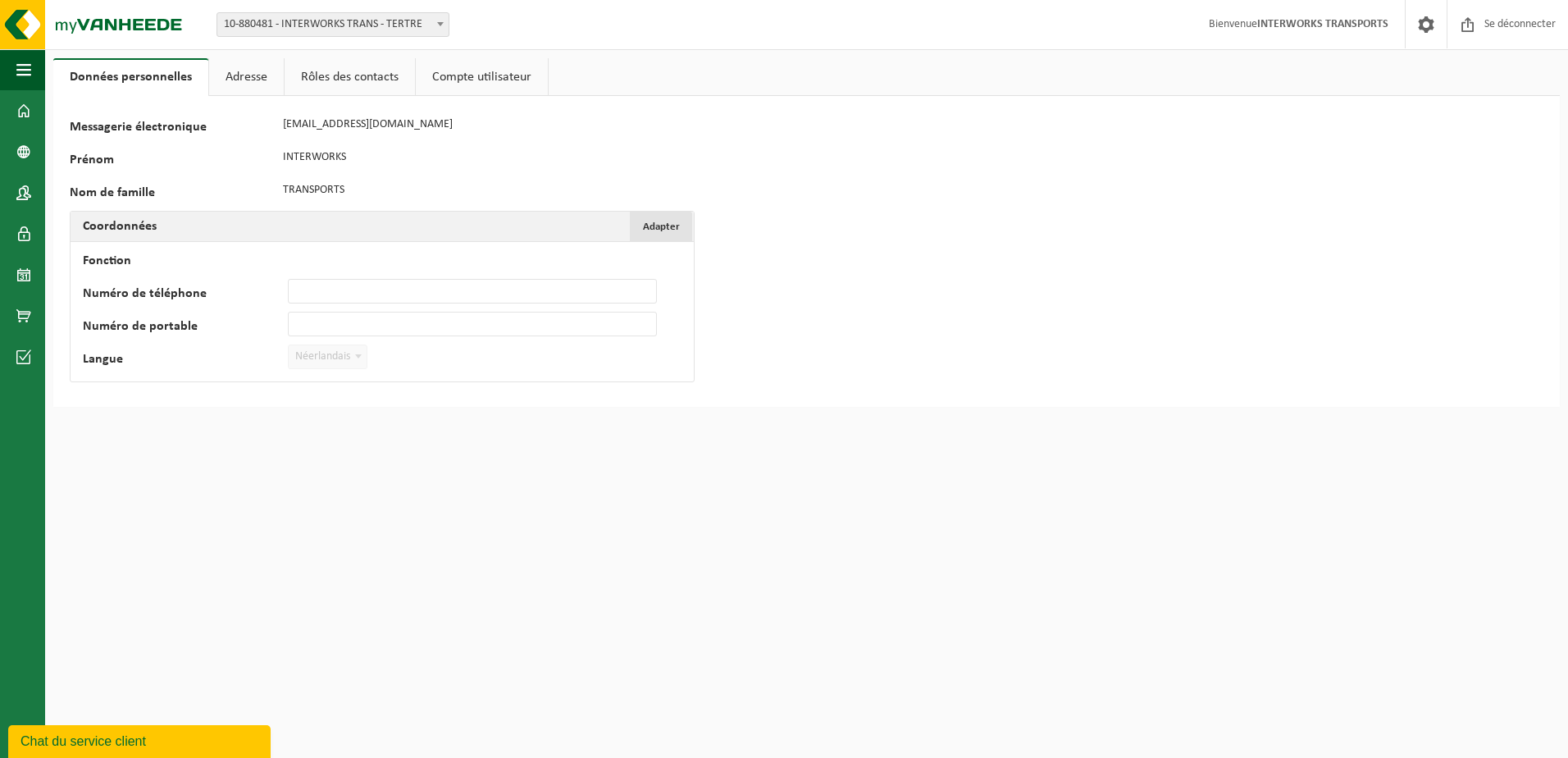
click at [655, 218] on button "Adapter Annuleren" at bounding box center [661, 227] width 62 height 30
click at [108, 397] on button "Confirmer" at bounding box center [125, 391] width 81 height 27
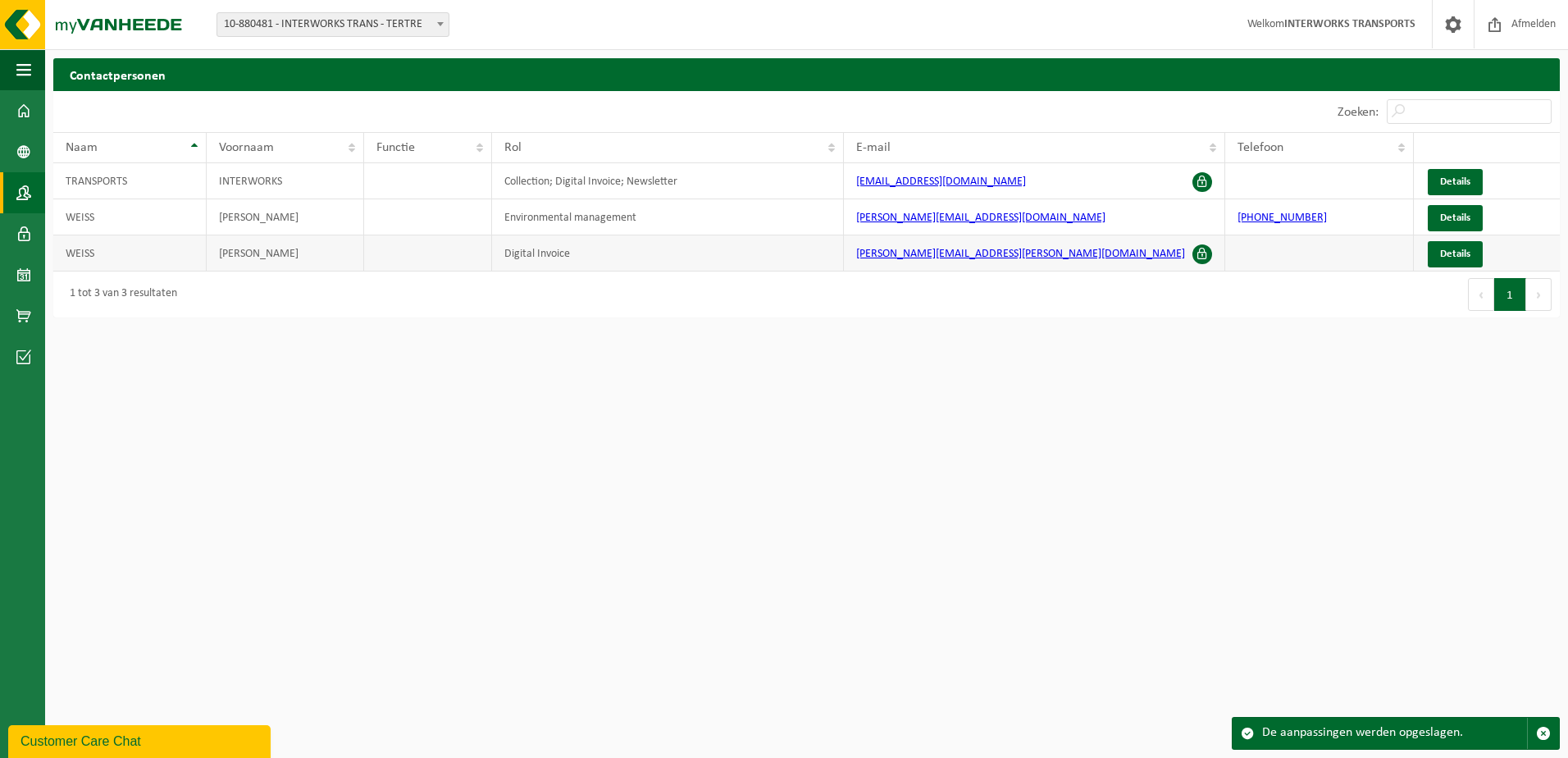
click at [1197, 252] on span at bounding box center [1202, 254] width 20 height 20
click at [957, 253] on link "[PERSON_NAME][EMAIL_ADDRESS][PERSON_NAME][DOMAIN_NAME]" at bounding box center [1020, 253] width 329 height 12
click at [240, 253] on td "[PERSON_NAME]" at bounding box center [285, 253] width 156 height 36
click at [545, 251] on td "Digital Invoice" at bounding box center [667, 253] width 352 height 36
click at [1449, 253] on span "Details" at bounding box center [1455, 253] width 31 height 11
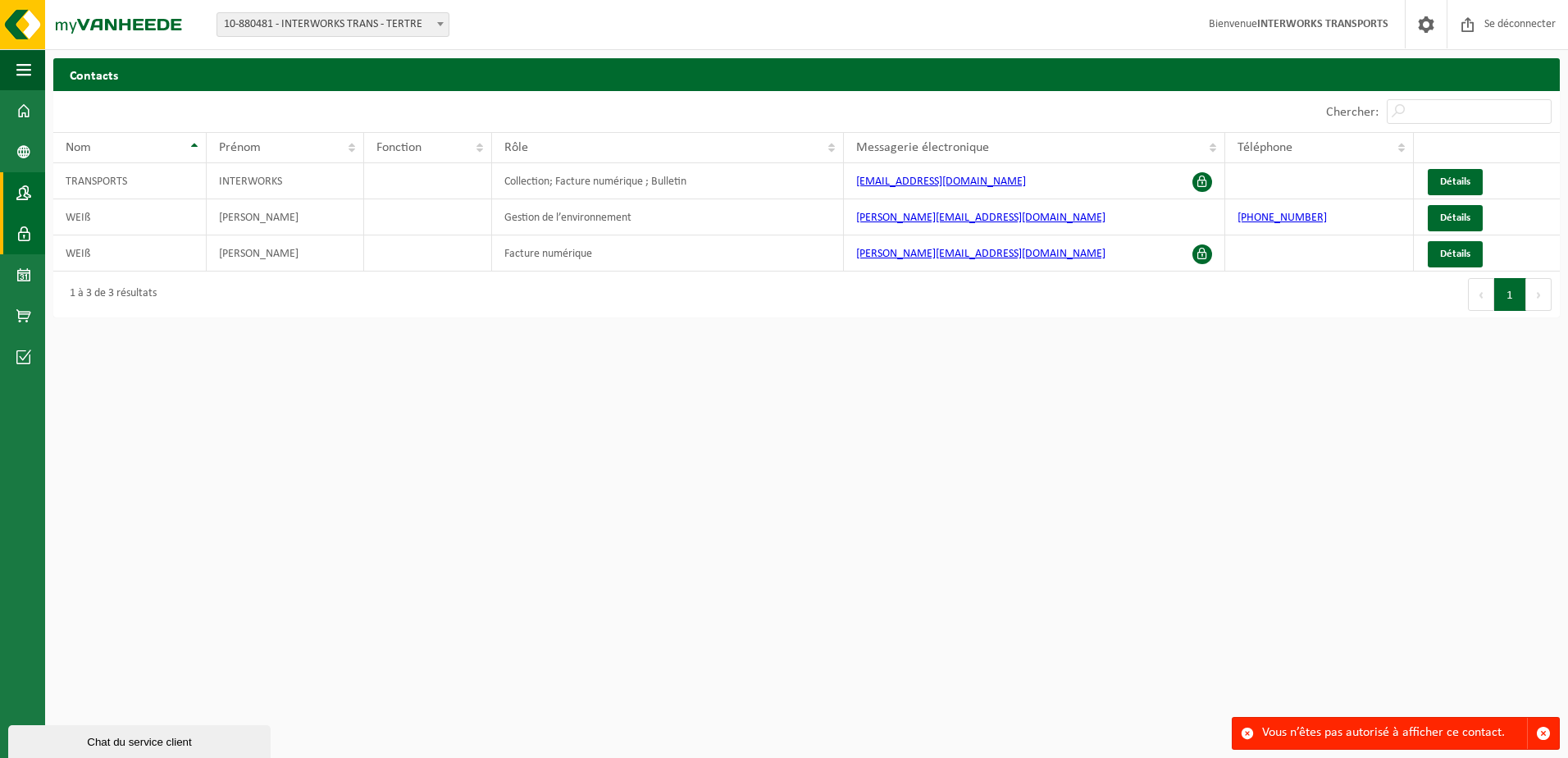
click at [17, 231] on span at bounding box center [24, 234] width 15 height 41
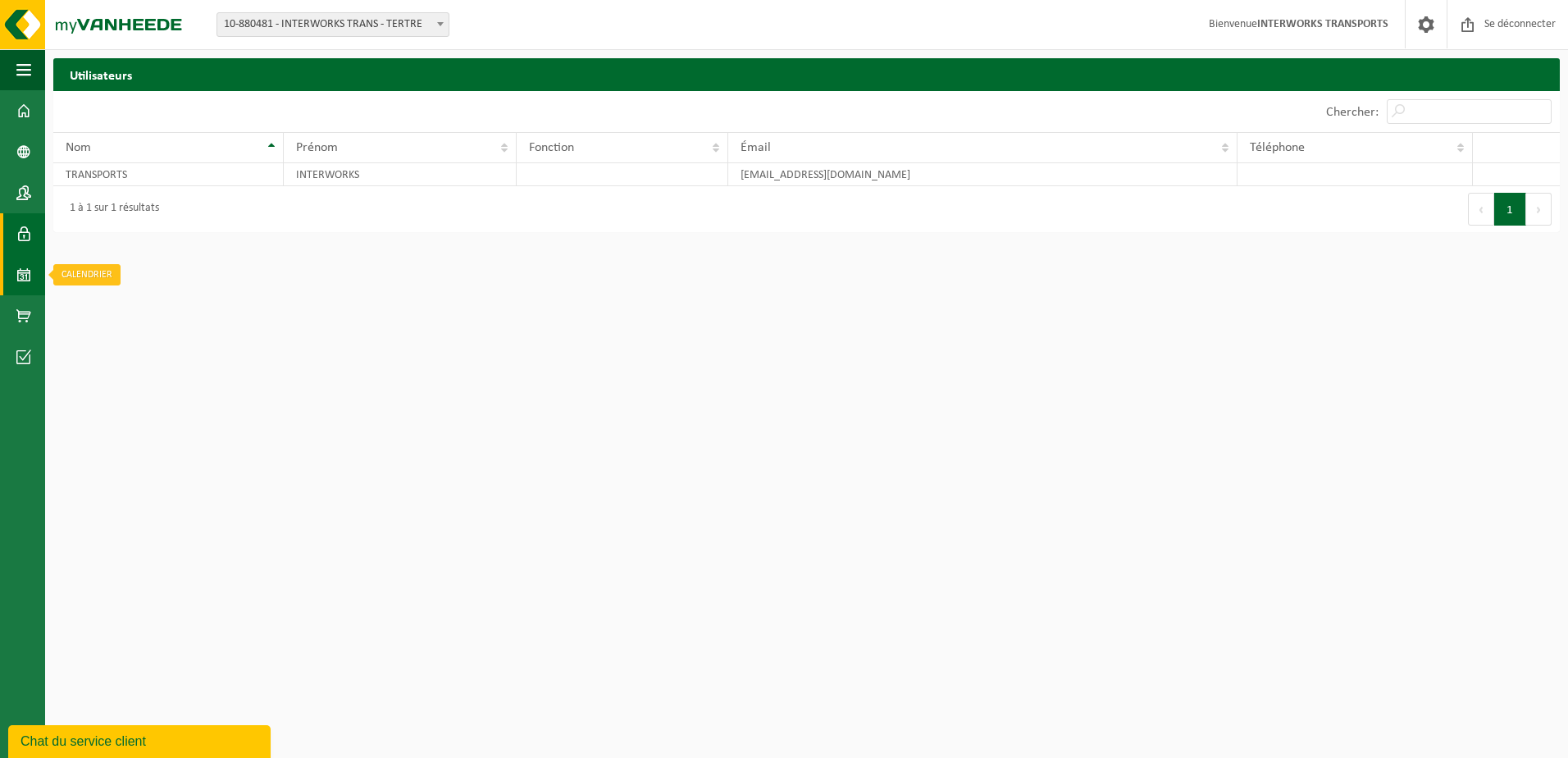
click at [22, 272] on span at bounding box center [24, 275] width 15 height 41
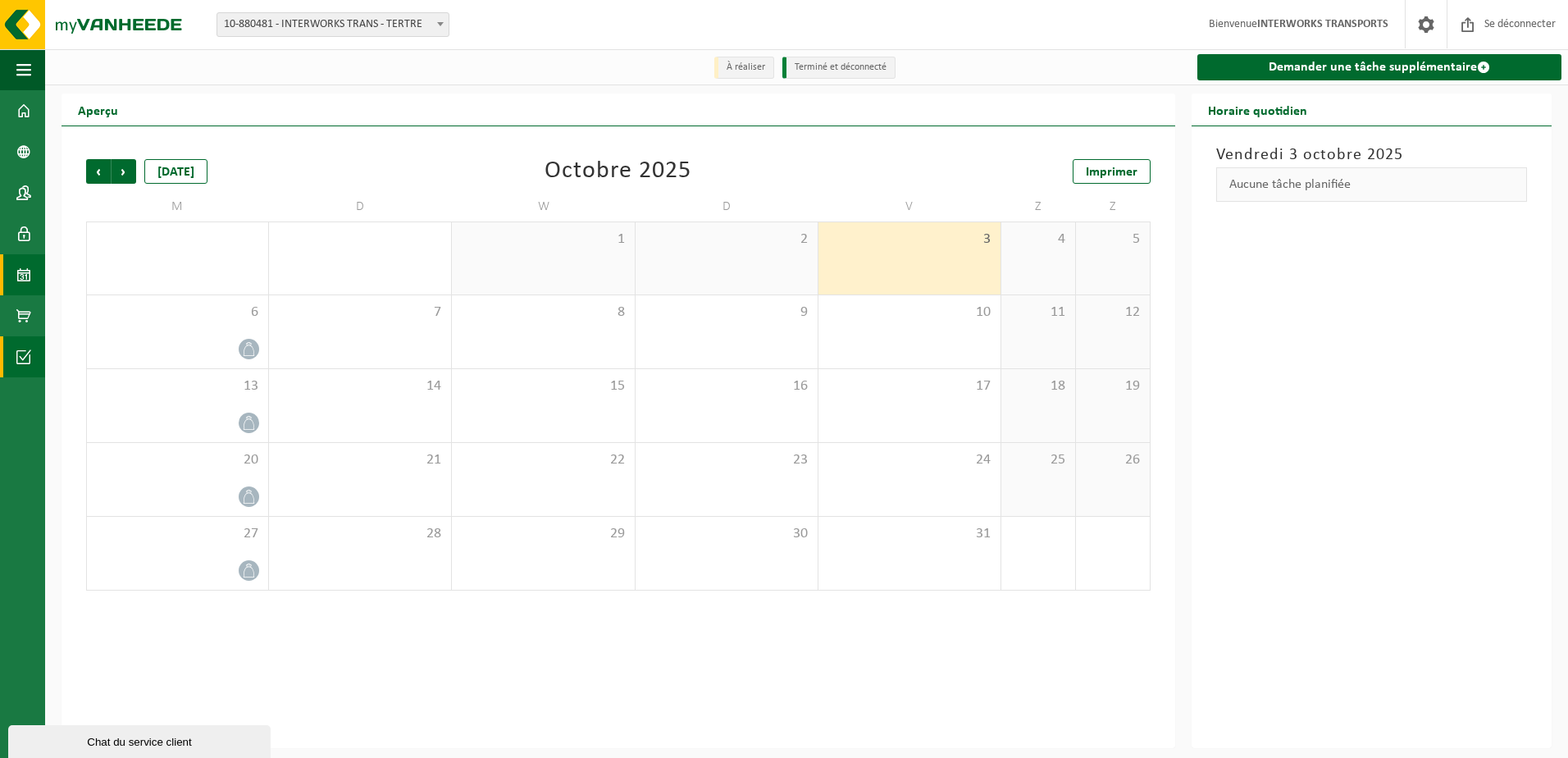
click at [22, 356] on span at bounding box center [24, 357] width 15 height 41
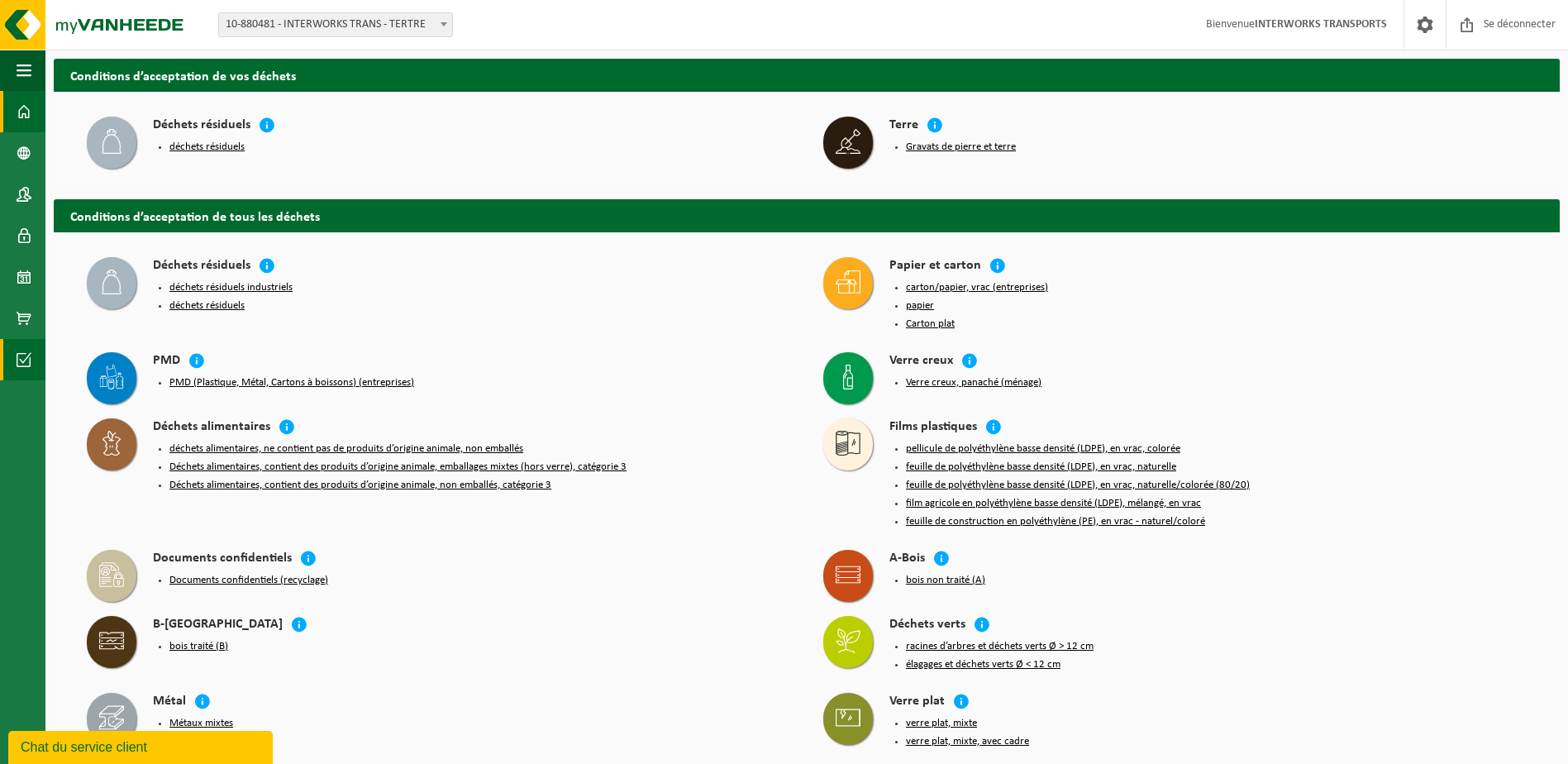
click at [18, 106] on span at bounding box center [24, 112] width 15 height 42
